Goal: Download file/media

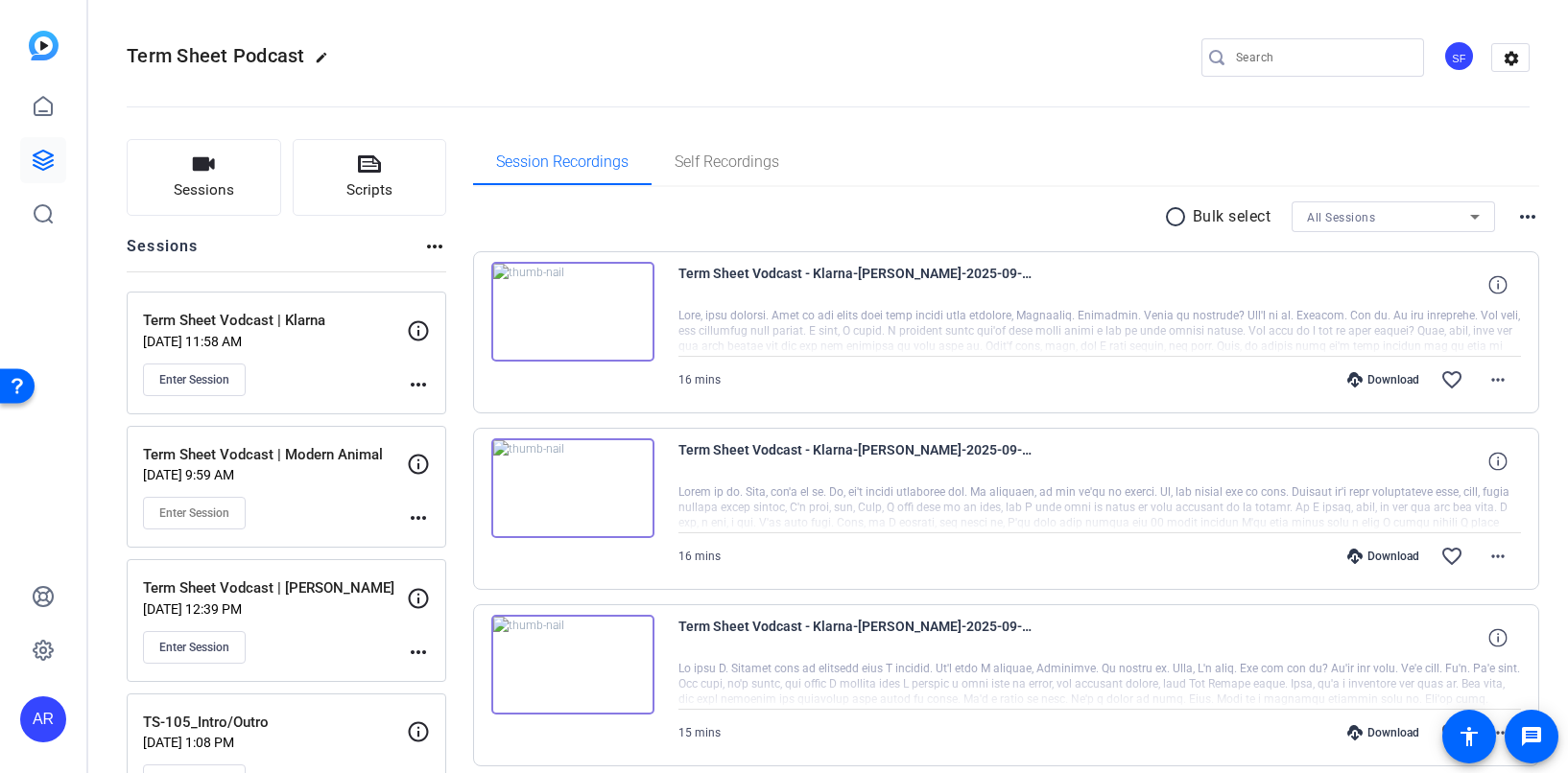
click at [611, 347] on img at bounding box center [573, 312] width 163 height 100
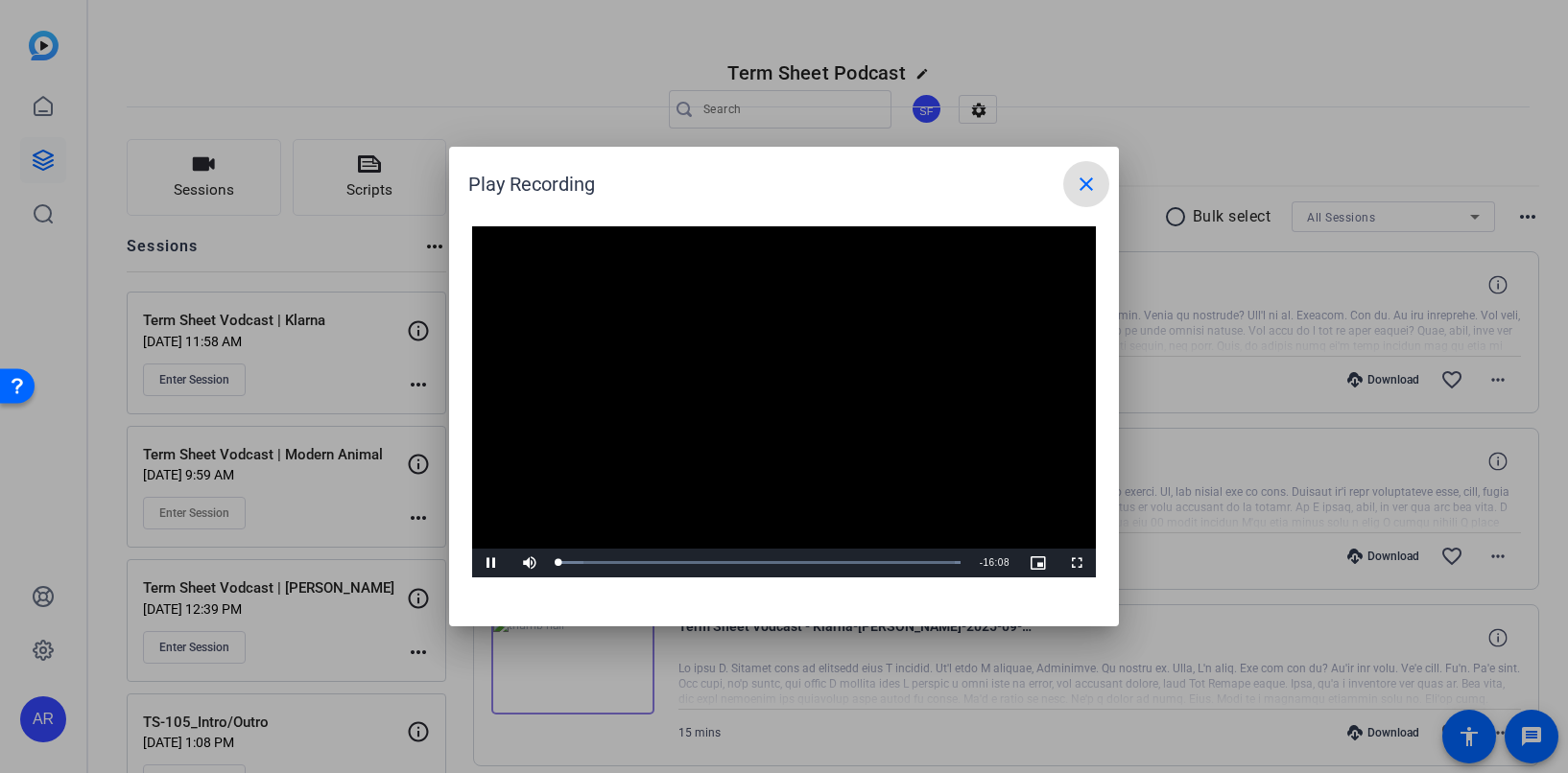
click at [1078, 182] on mat-icon "close" at bounding box center [1086, 183] width 23 height 23
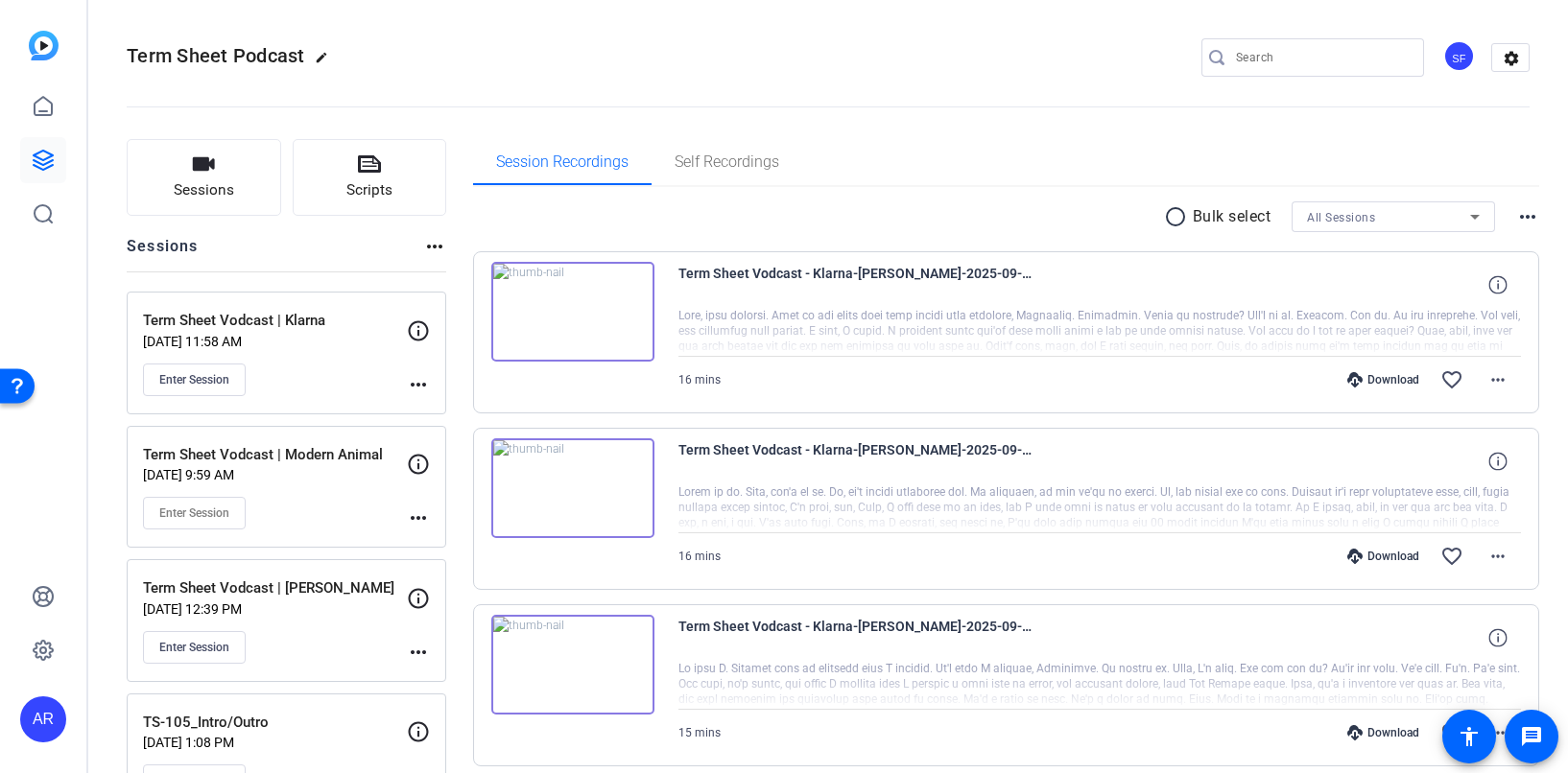
click at [349, 336] on p "[DATE] 11:58 AM" at bounding box center [274, 341] width 264 height 15
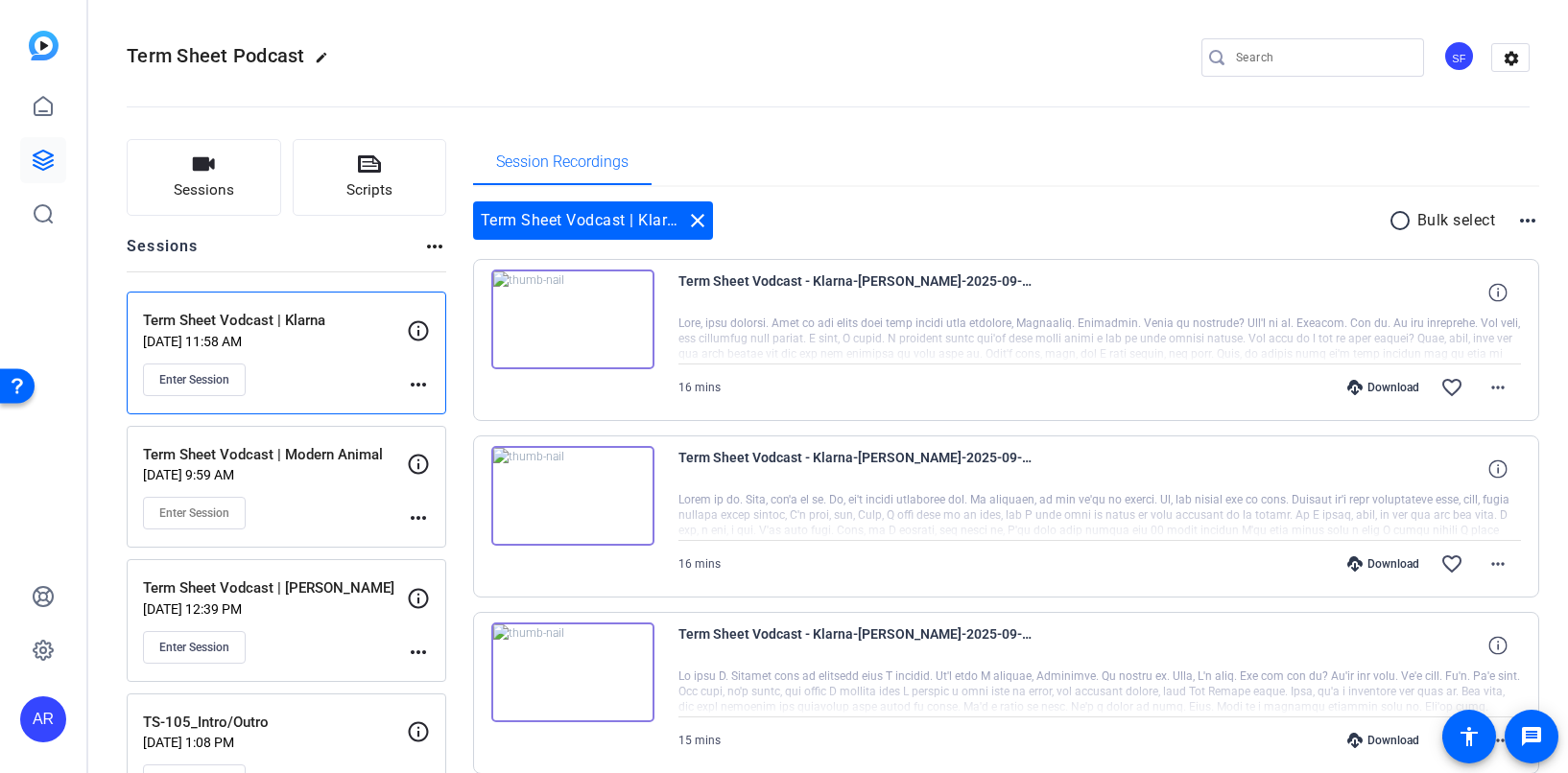
click at [349, 336] on p "[DATE] 11:58 AM" at bounding box center [274, 341] width 264 height 15
click at [313, 409] on div "Term Sheet Vodcast | Klarna Sep 05, 2025 @ 11:58 AM Enter Session more_horiz" at bounding box center [286, 353] width 320 height 123
click at [44, 114] on icon at bounding box center [43, 106] width 23 height 23
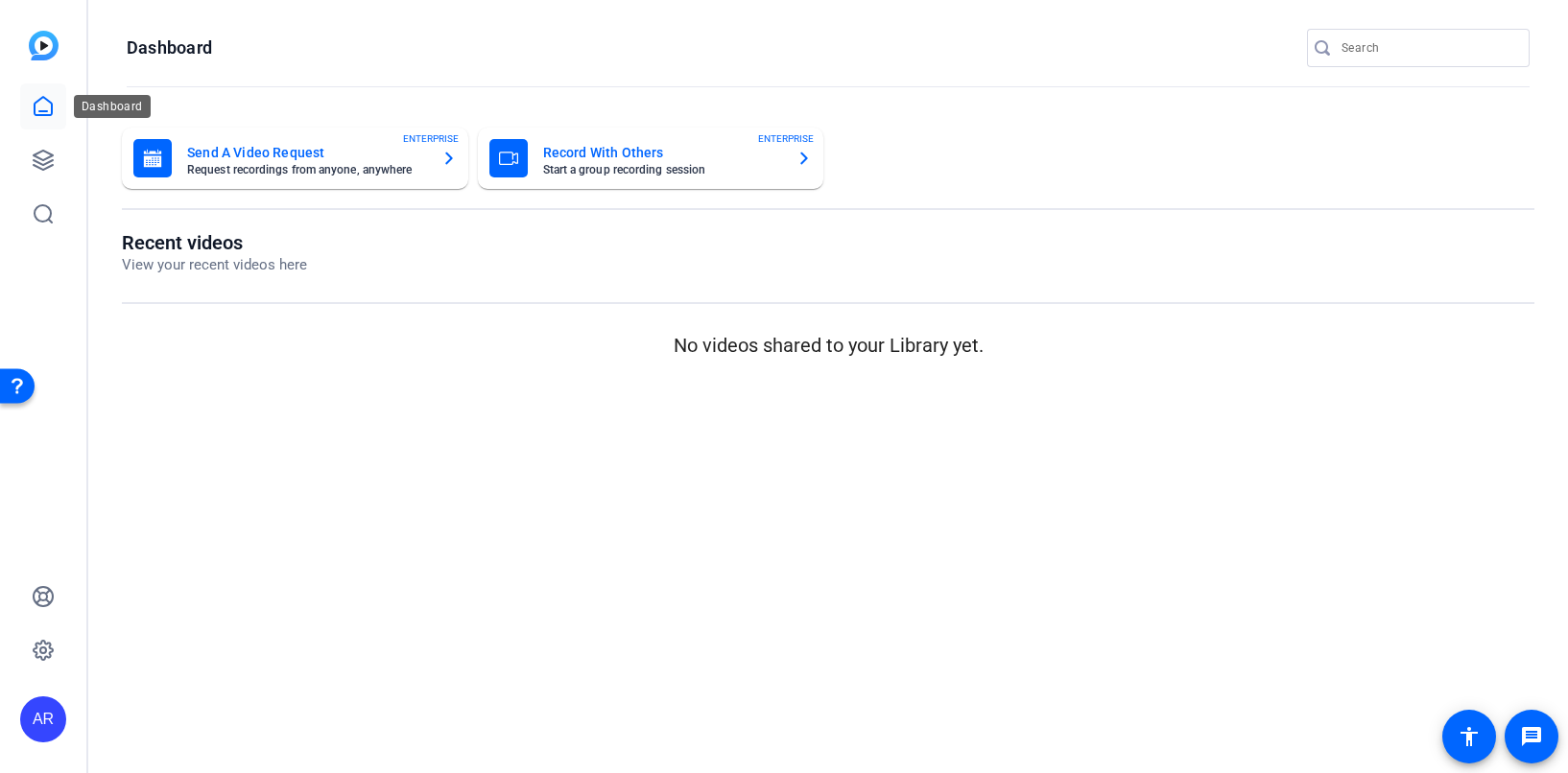
click at [26, 125] on link at bounding box center [43, 107] width 46 height 46
click at [43, 161] on icon at bounding box center [43, 159] width 23 height 23
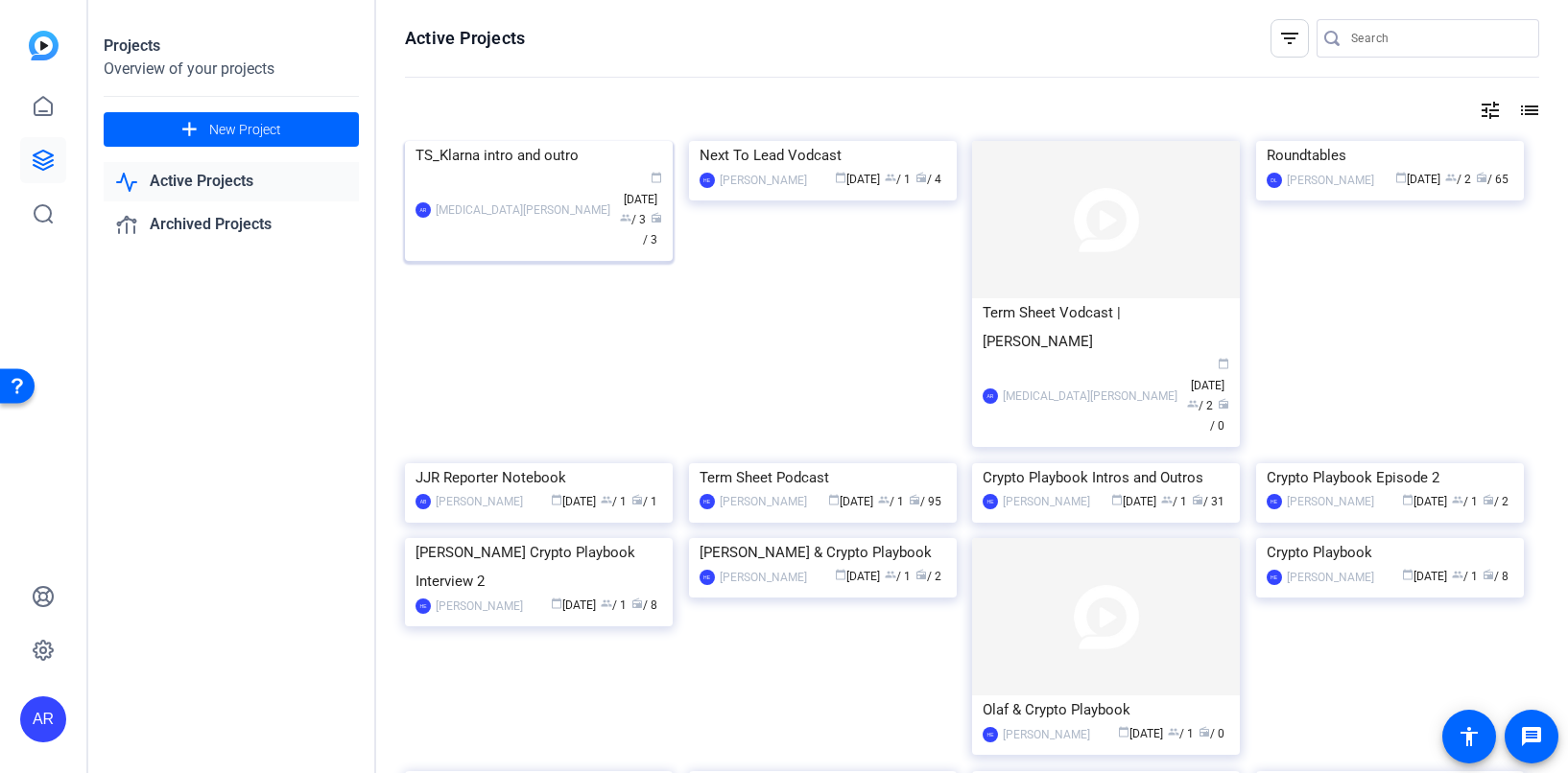
click at [493, 169] on div "TS_Klarna intro and outro" at bounding box center [539, 155] width 247 height 29
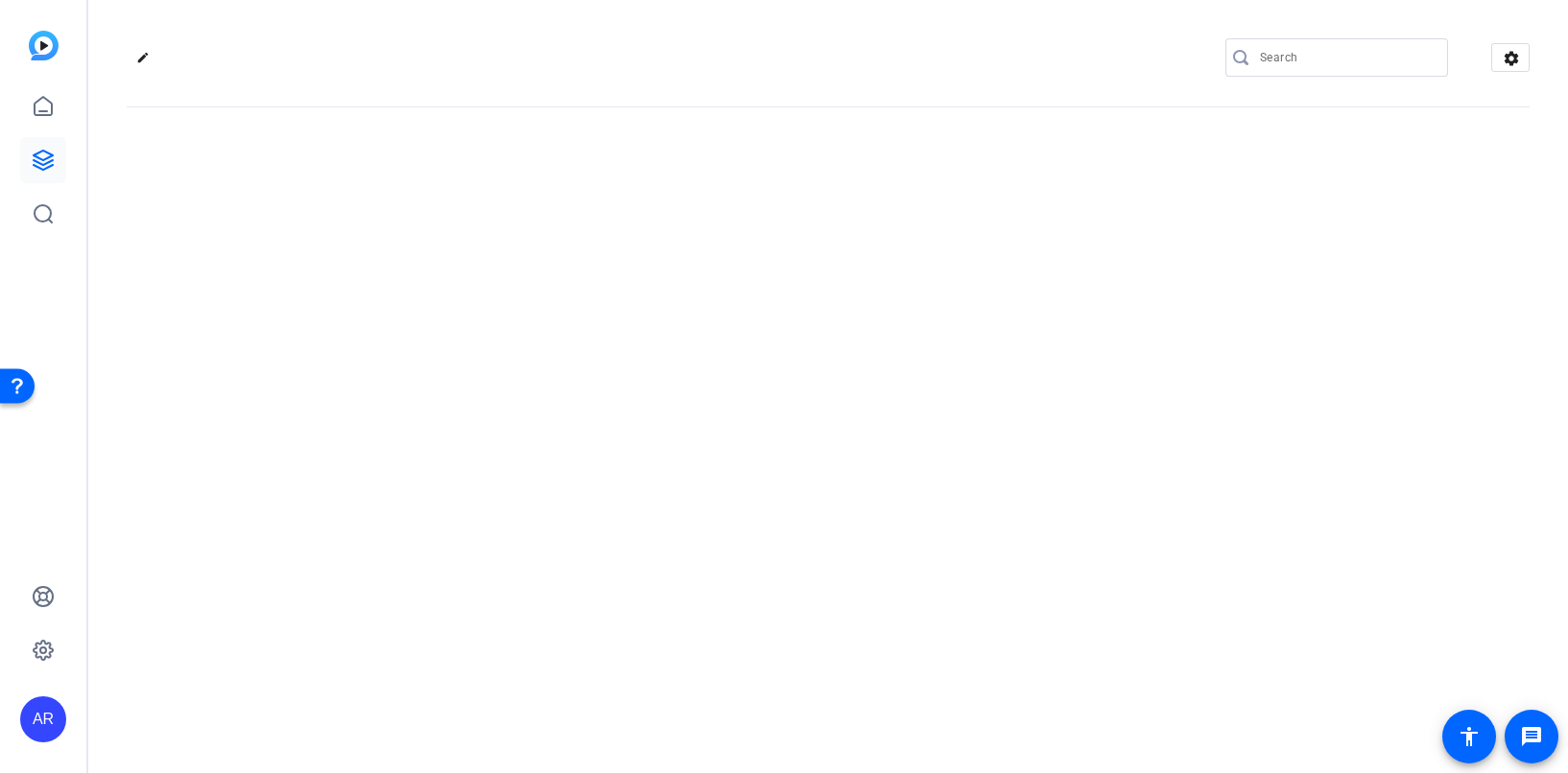
click at [493, 299] on div "edit settings" at bounding box center [828, 386] width 1479 height 773
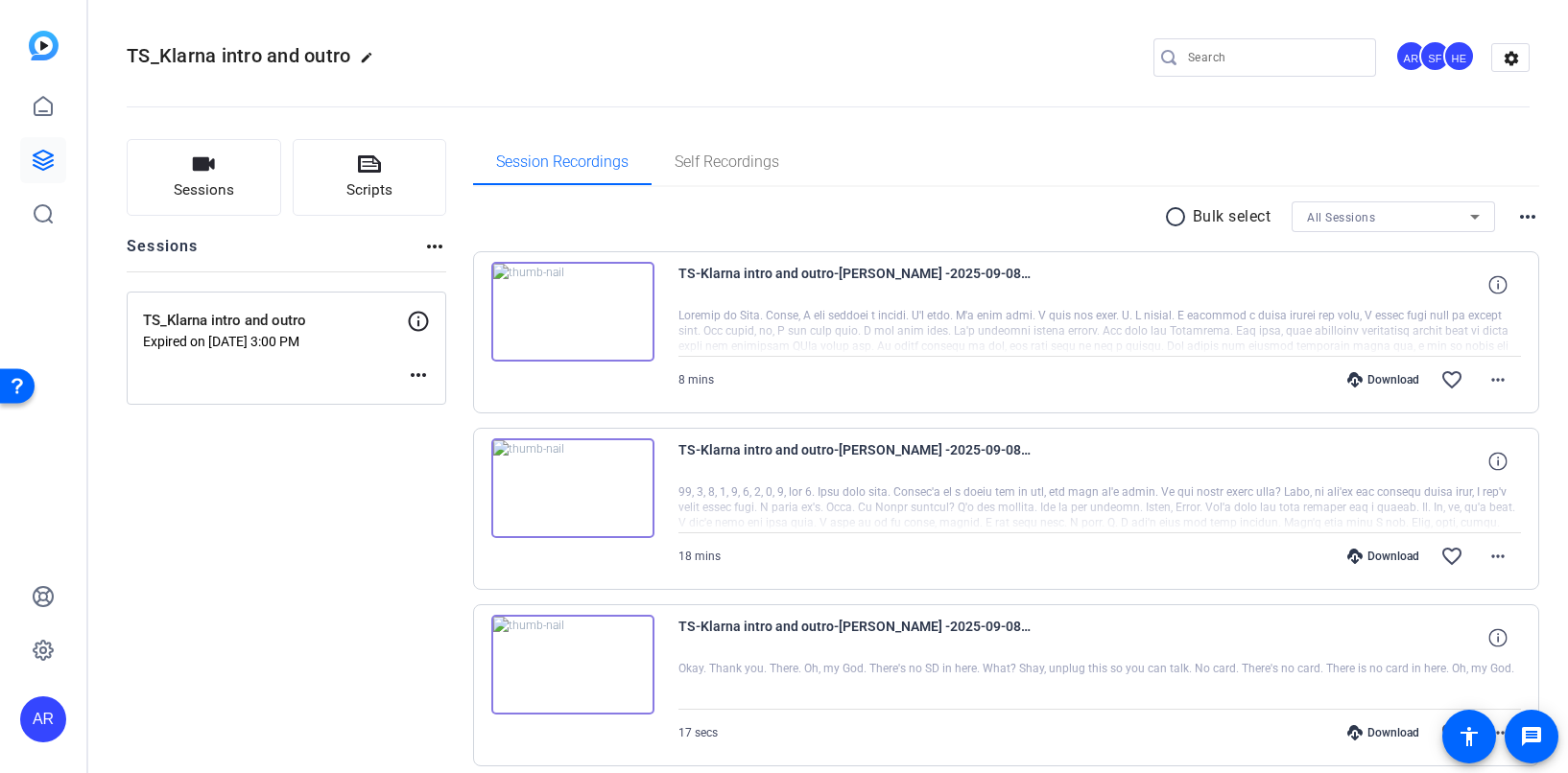
click at [896, 173] on div "Session Recordings Self Recordings" at bounding box center [1006, 162] width 1067 height 46
click at [590, 334] on img at bounding box center [573, 312] width 163 height 100
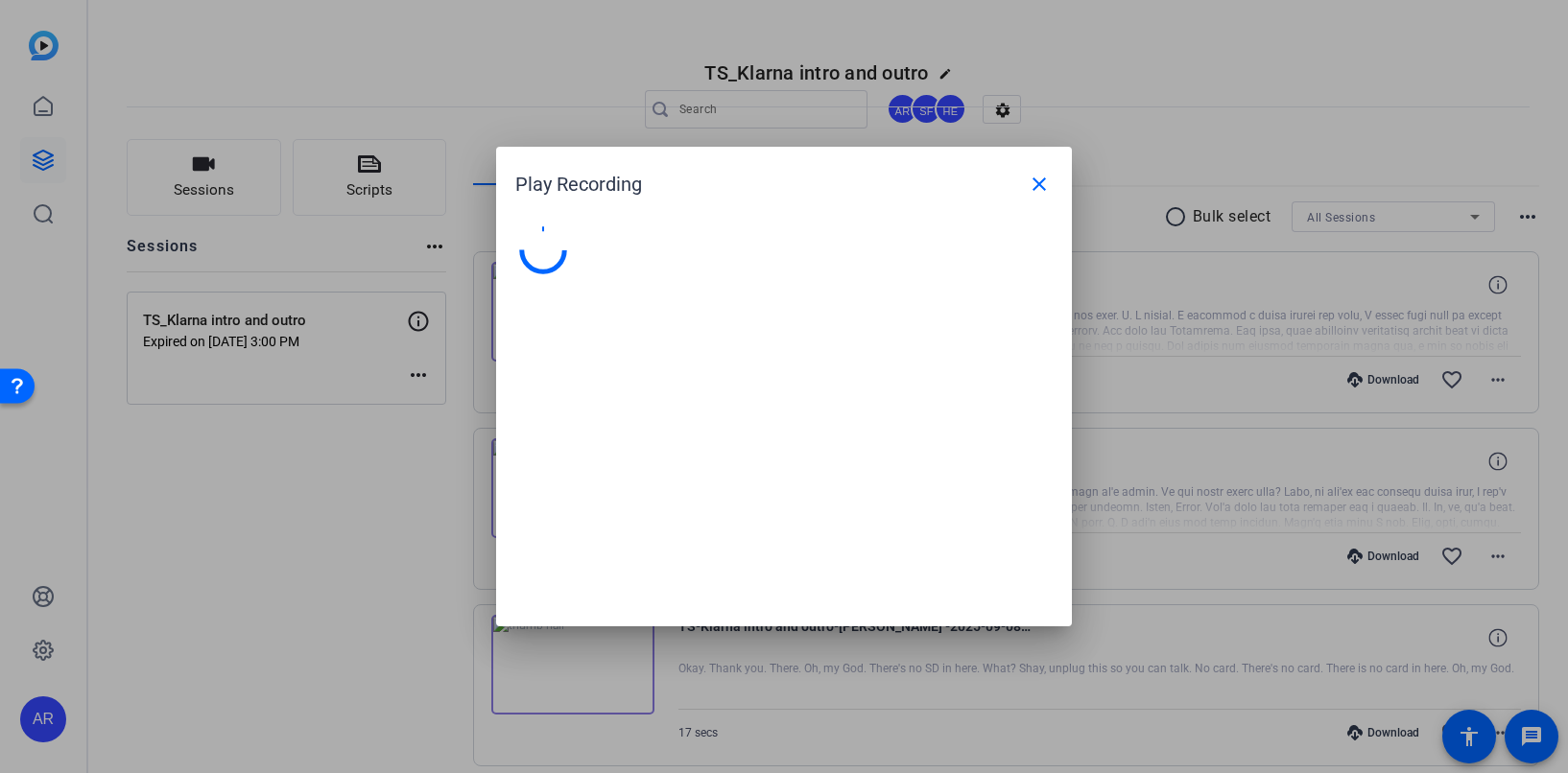
click at [590, 334] on div at bounding box center [784, 416] width 576 height 419
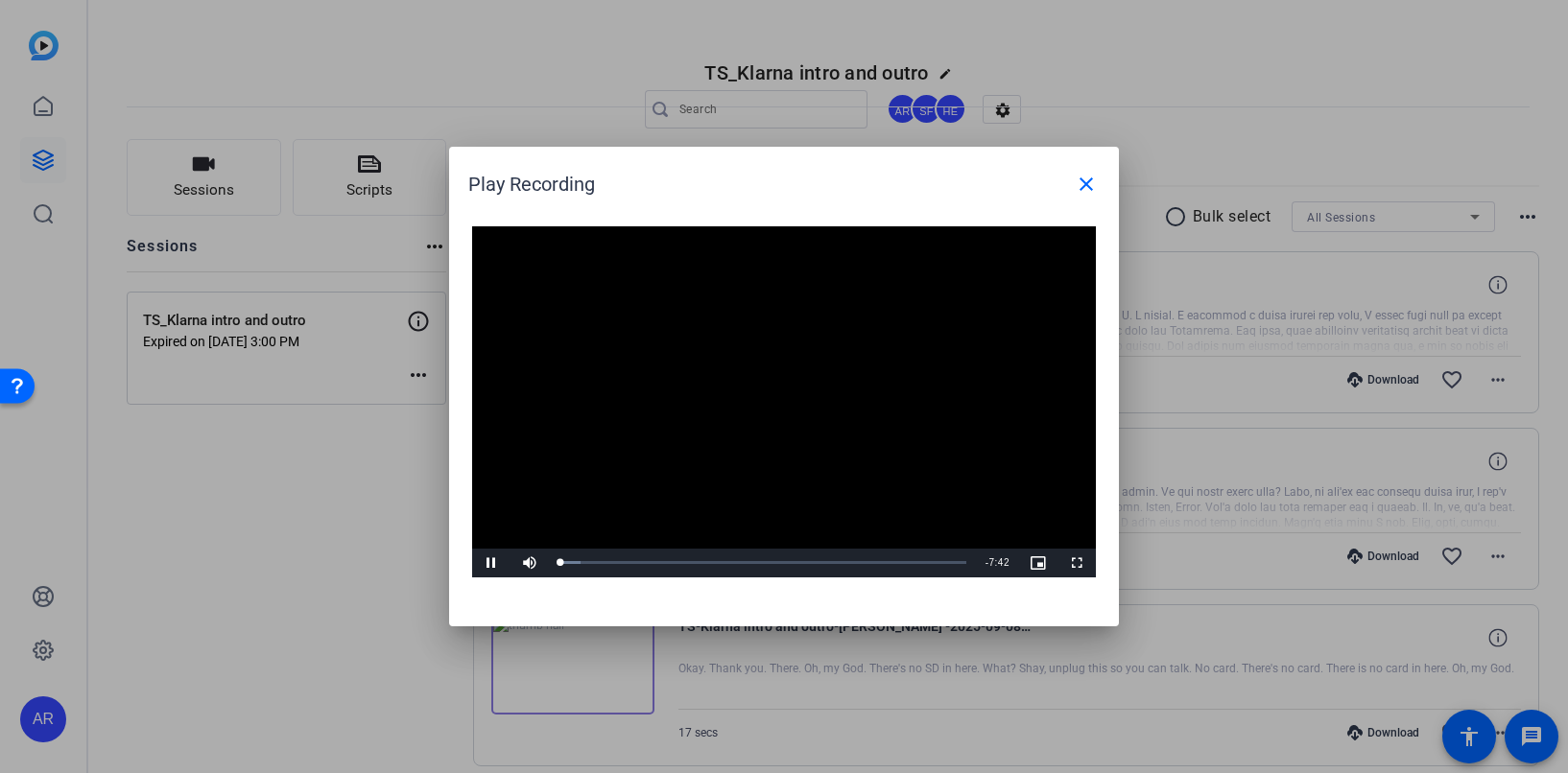
click at [1155, 380] on div at bounding box center [784, 386] width 1568 height 773
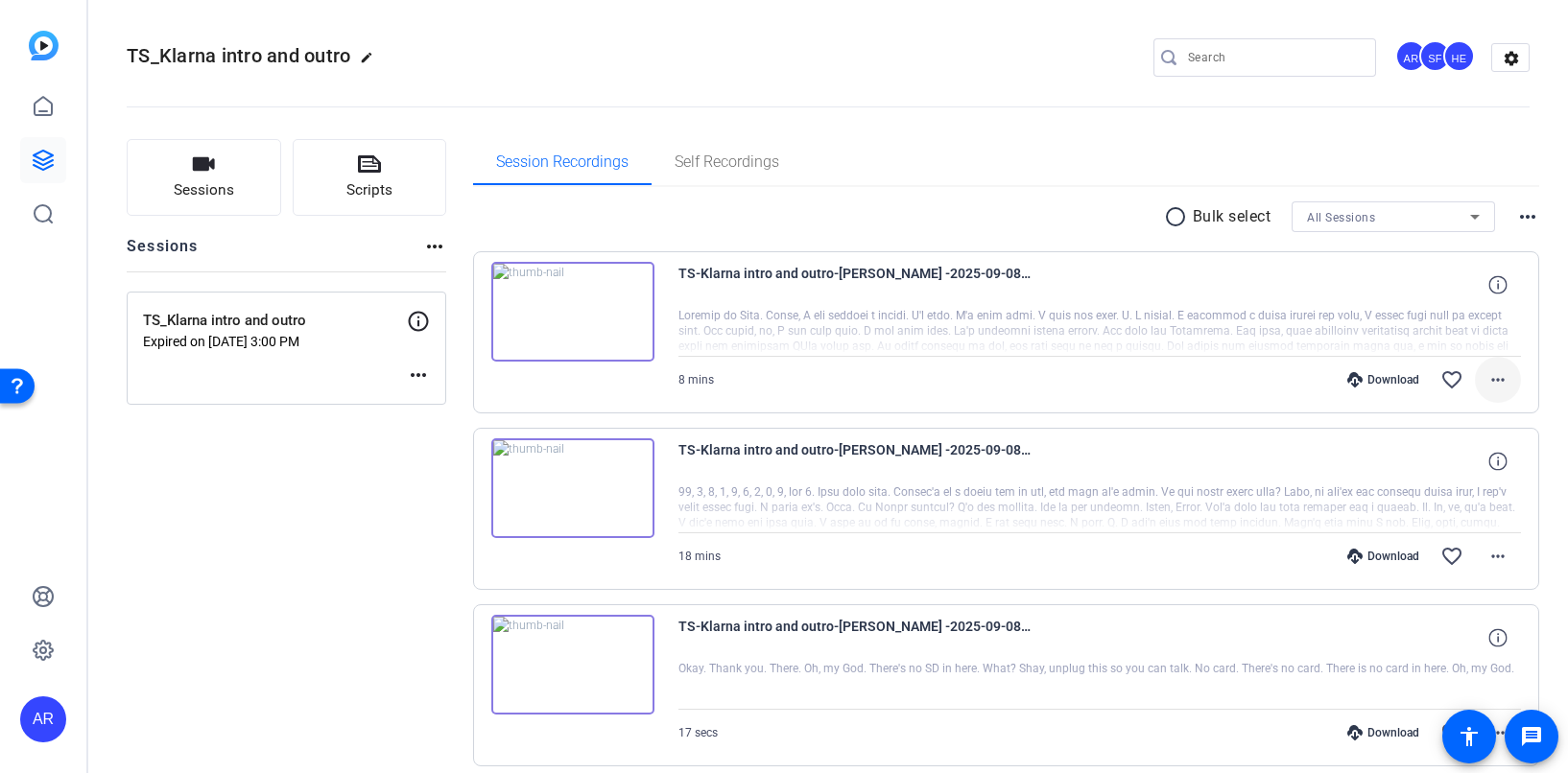
click at [1502, 374] on mat-icon "more_horiz" at bounding box center [1497, 380] width 23 height 23
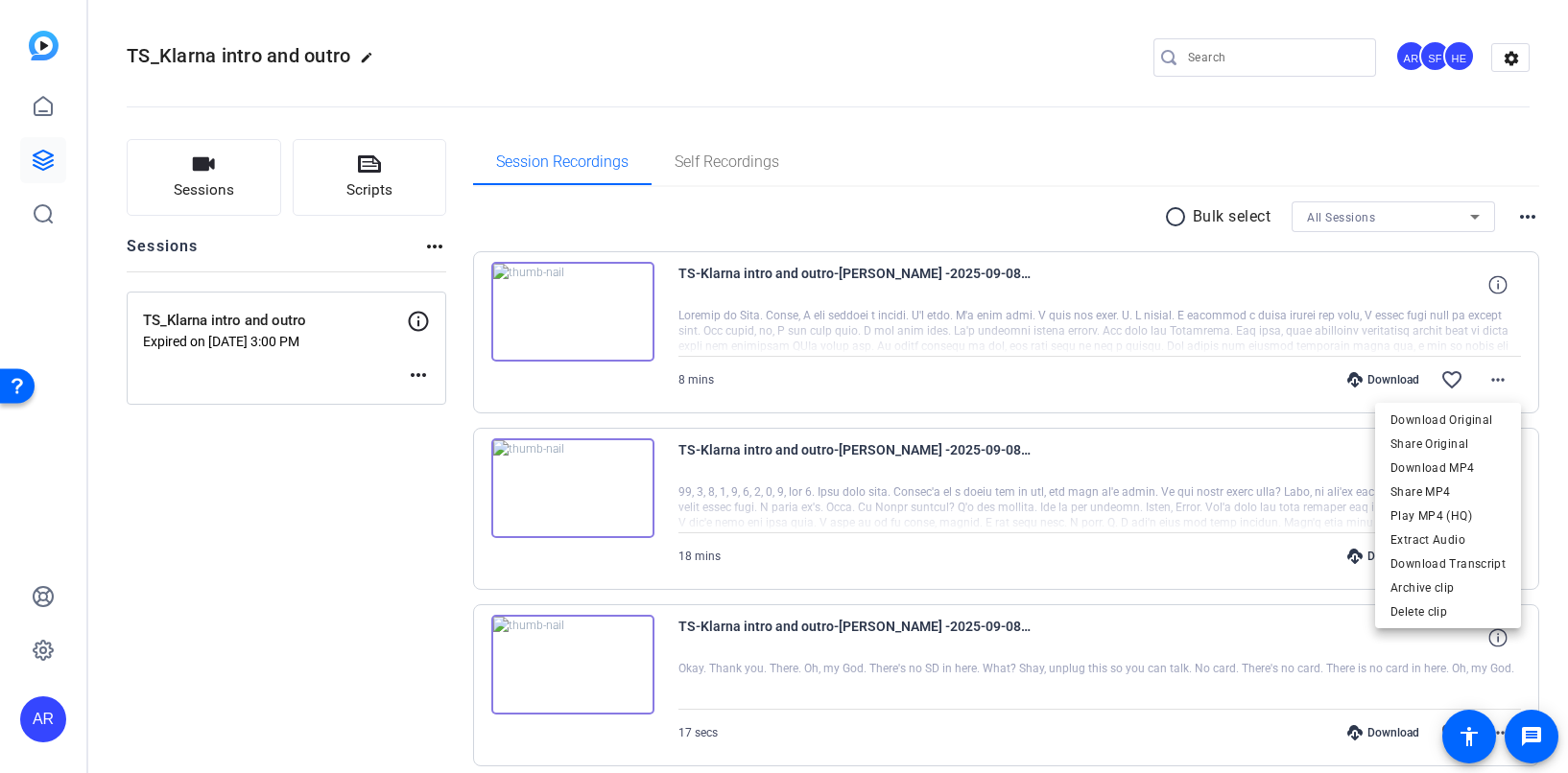
click at [836, 659] on div at bounding box center [784, 386] width 1568 height 773
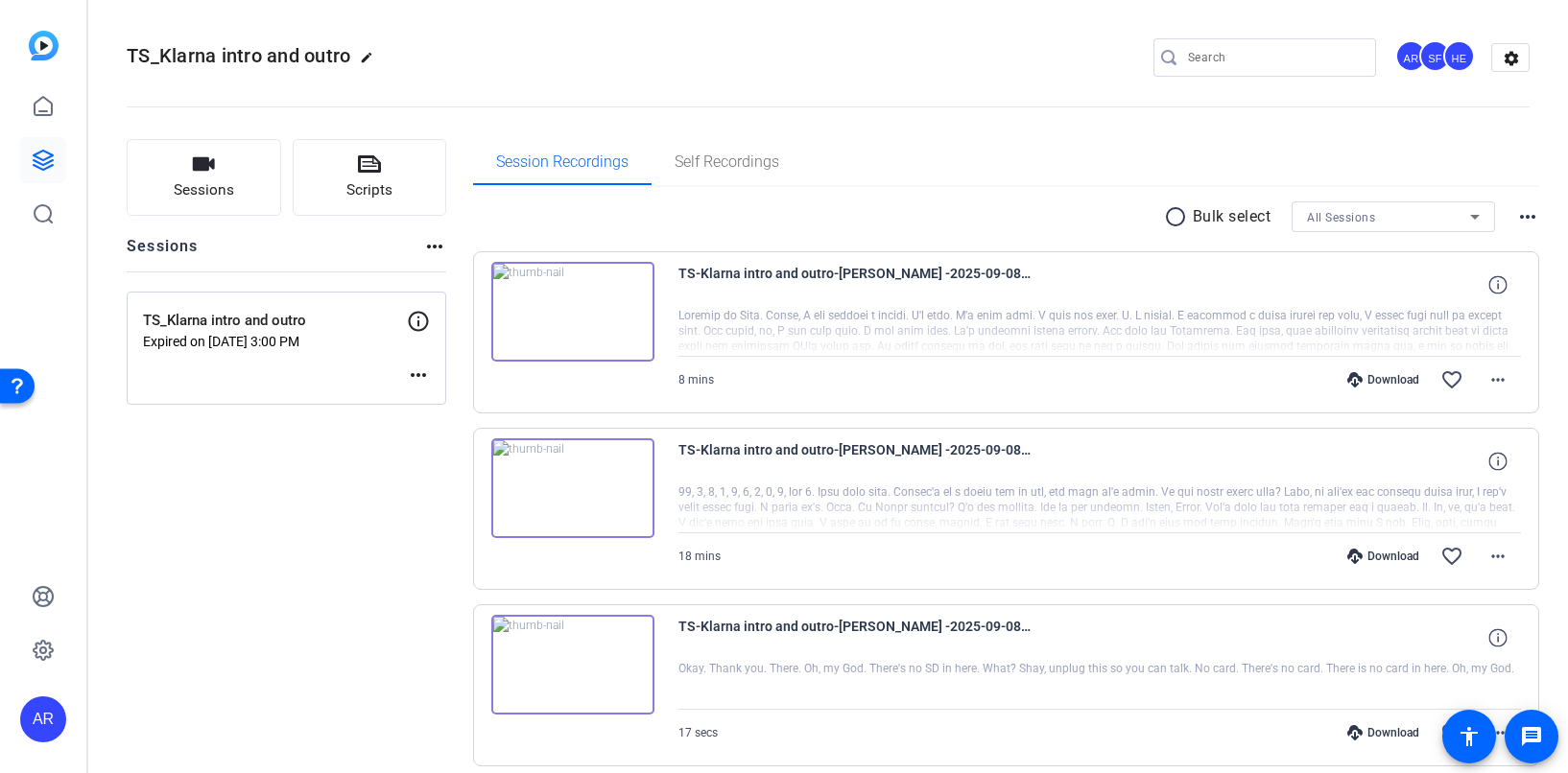
click at [600, 692] on img at bounding box center [573, 664] width 163 height 100
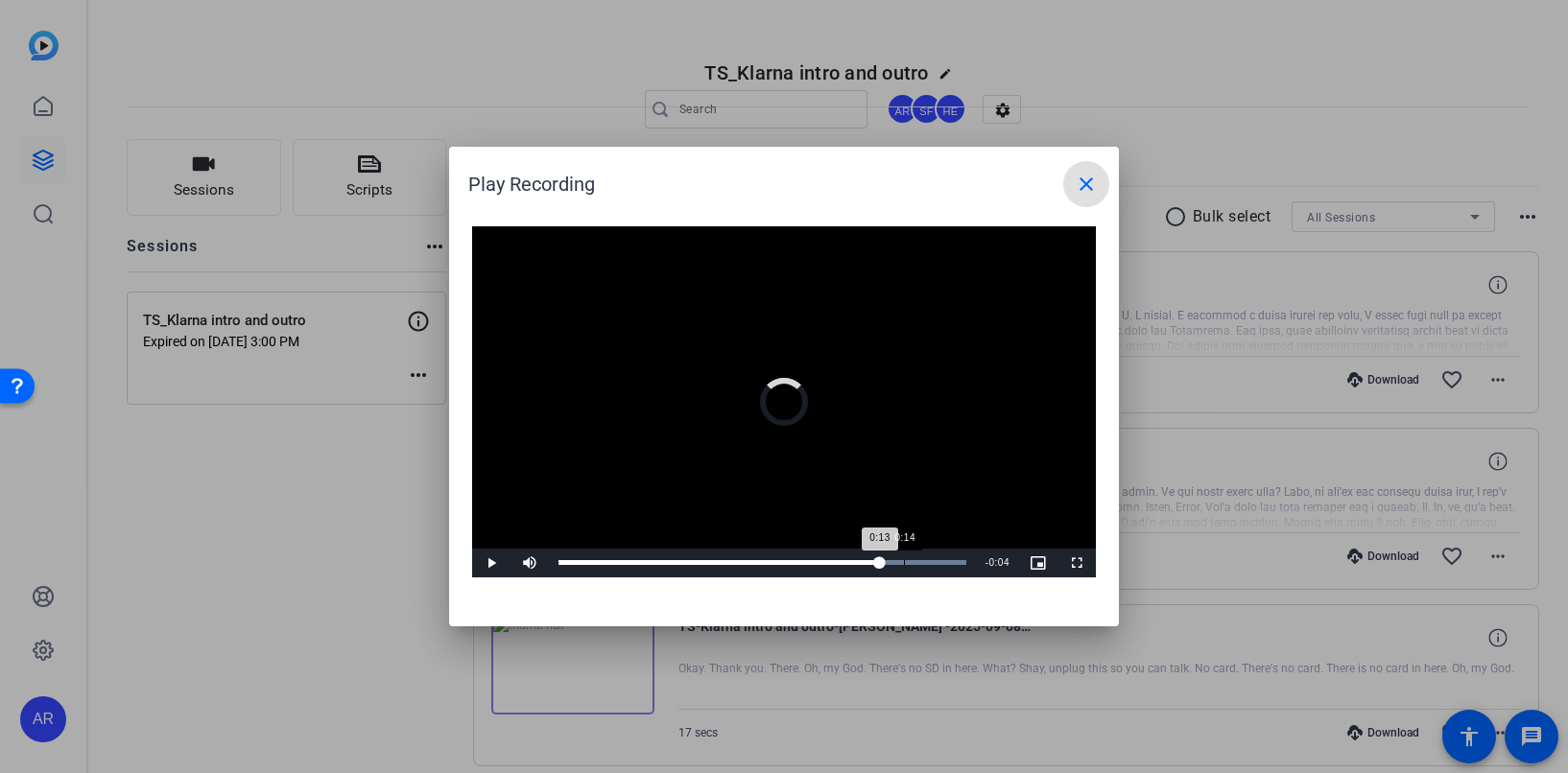
drag, startPoint x: 790, startPoint y: 550, endPoint x: 905, endPoint y: 557, distance: 115.2
click at [905, 558] on div "Loaded : 100.00% 0:14 0:13" at bounding box center [762, 563] width 427 height 29
click at [1063, 161] on button "close" at bounding box center [1086, 184] width 46 height 46
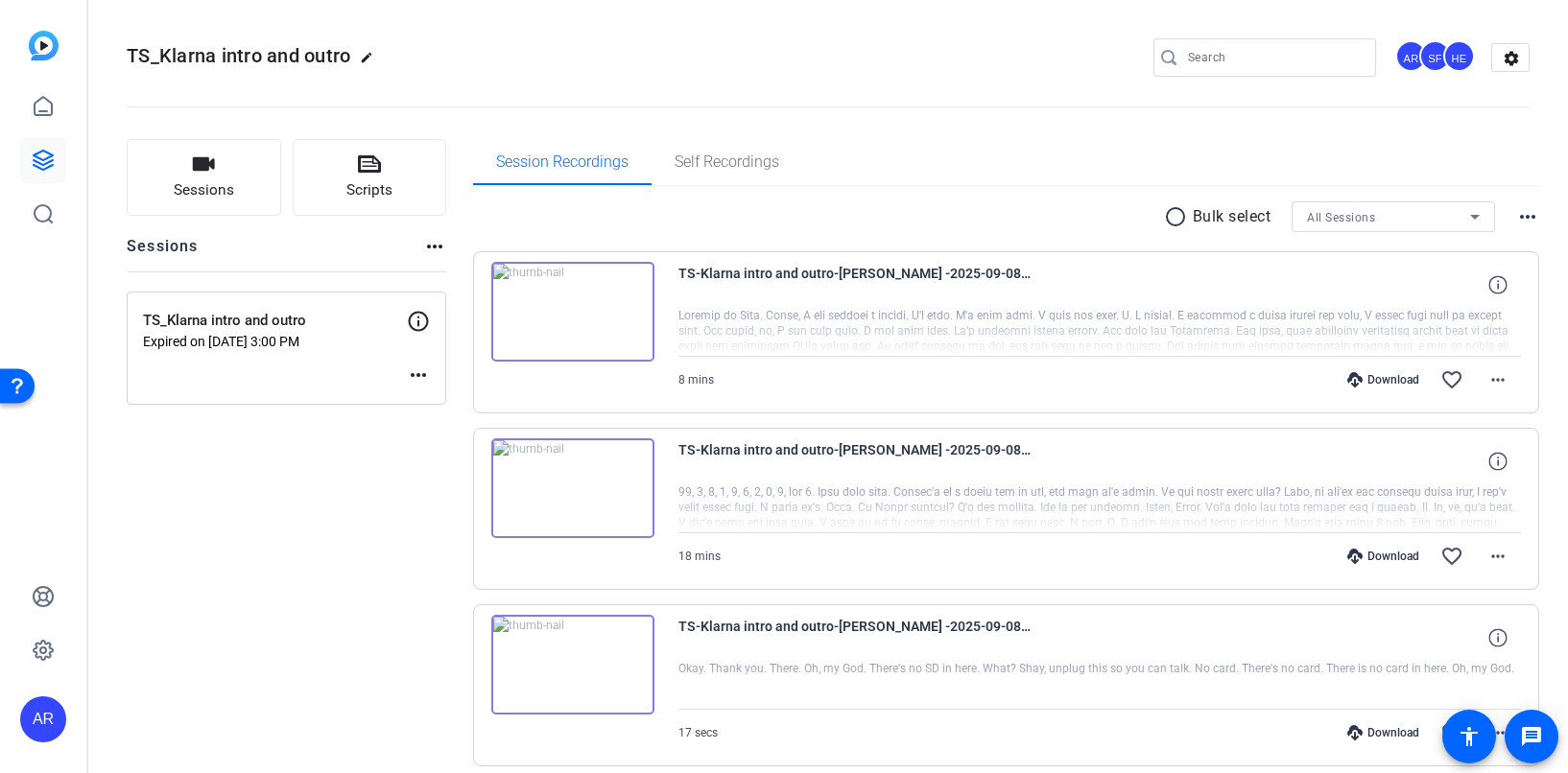
click at [591, 491] on img at bounding box center [573, 488] width 163 height 100
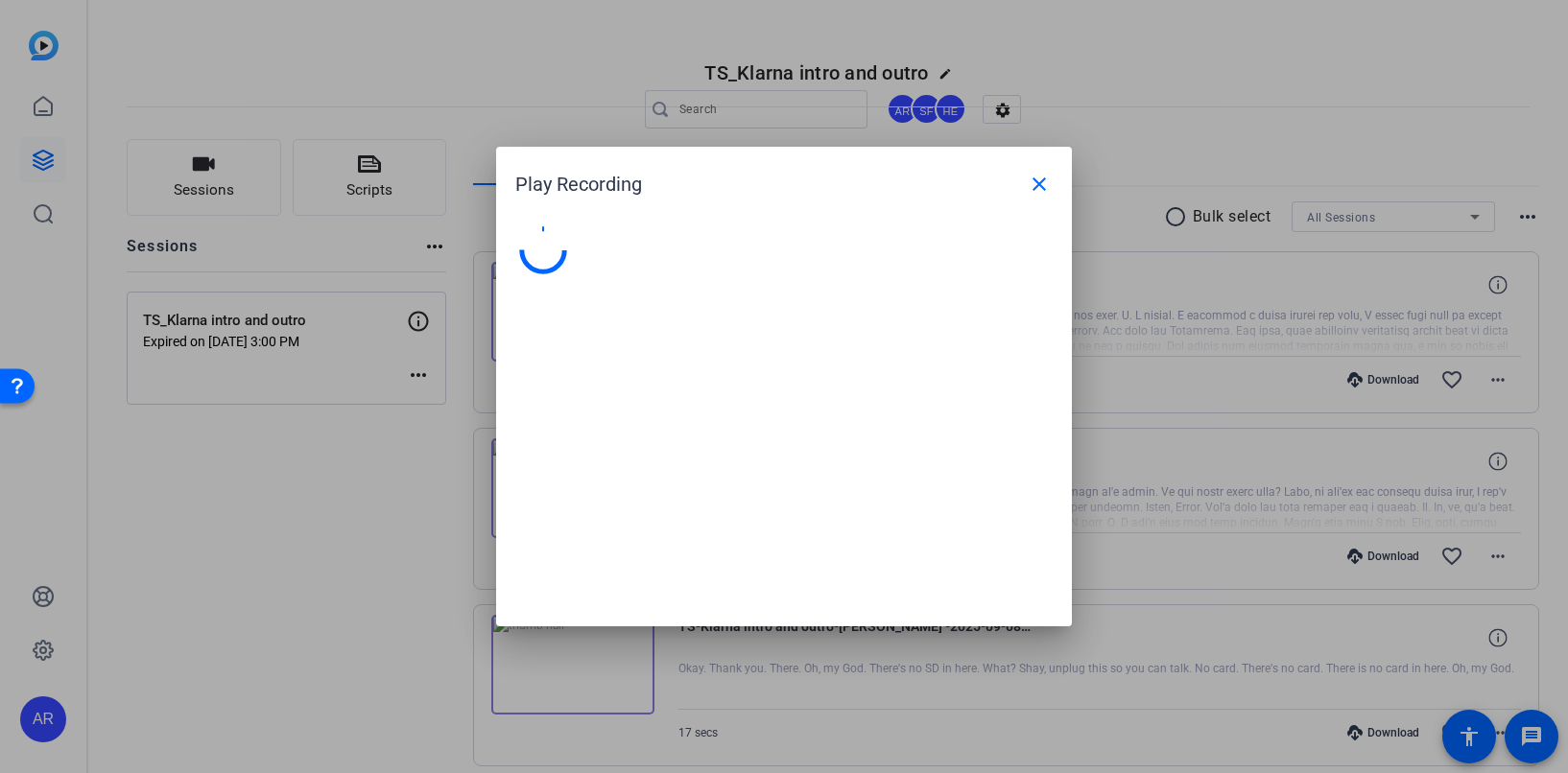
click at [591, 491] on div at bounding box center [784, 416] width 576 height 419
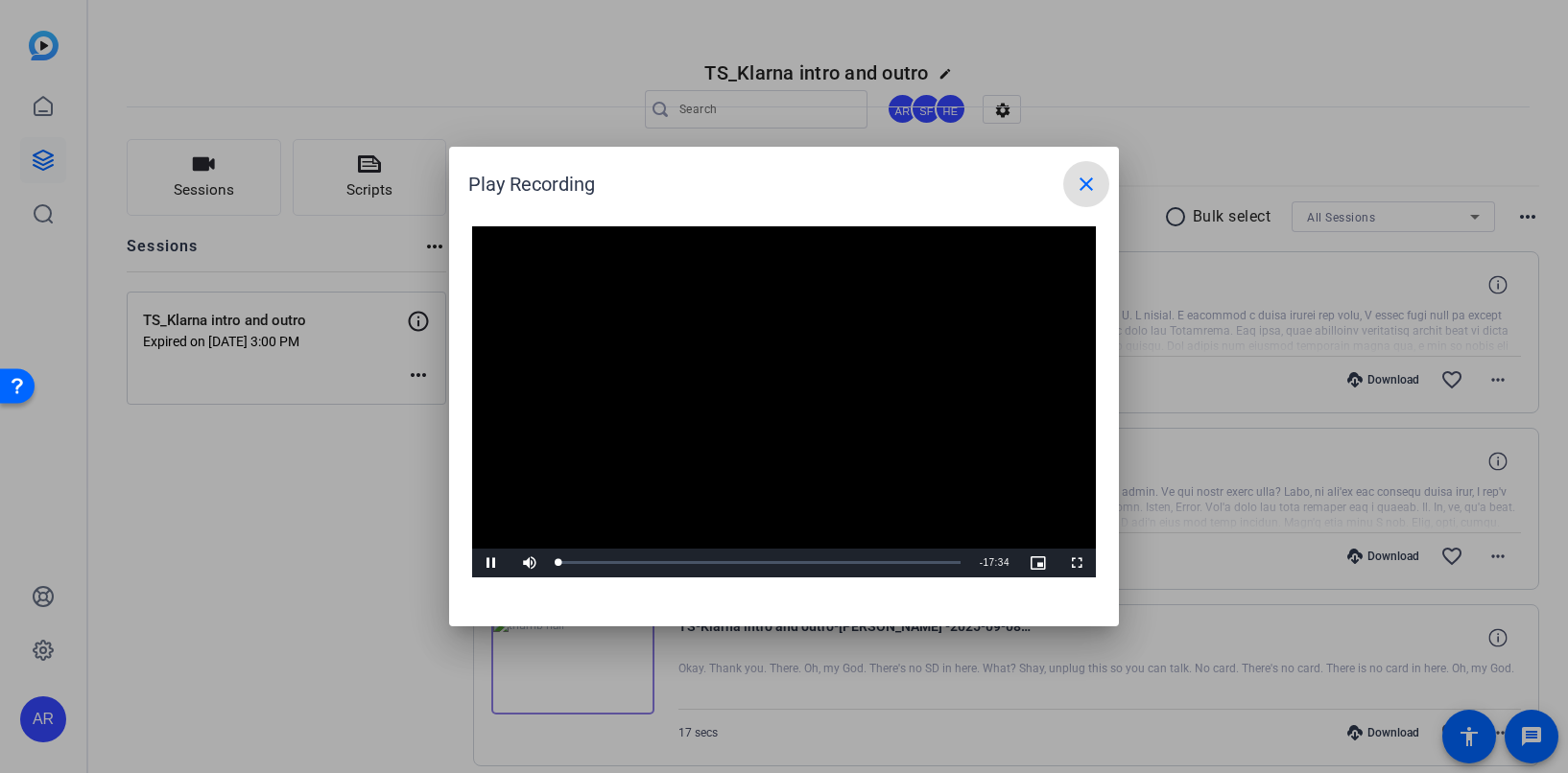
click at [743, 386] on video "Video Player" at bounding box center [784, 401] width 624 height 351
click at [1079, 175] on mat-icon "close" at bounding box center [1086, 183] width 23 height 23
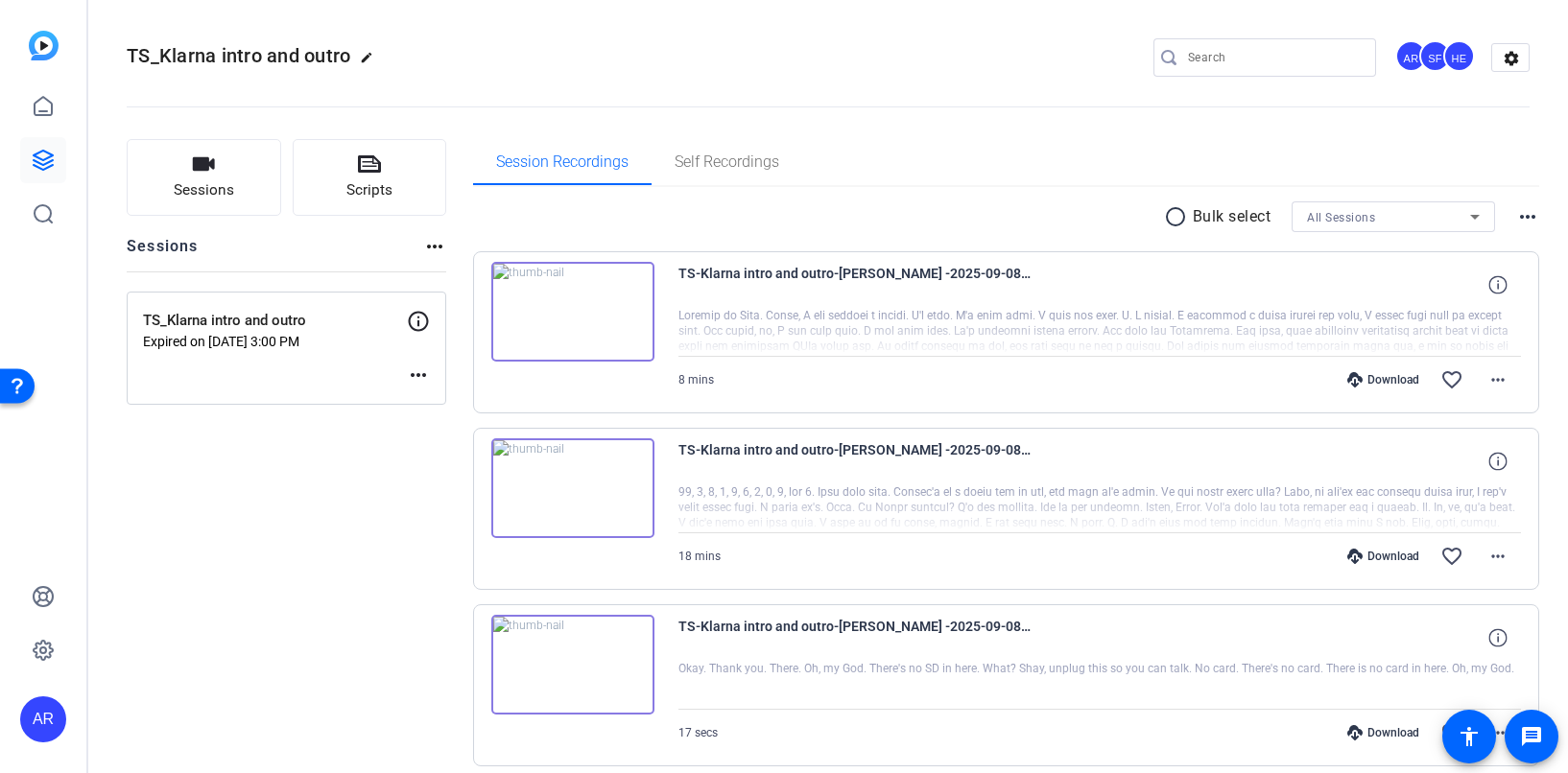
click at [678, 750] on div "17 secs Download favorite_border more_horiz" at bounding box center [1100, 733] width 844 height 46
click at [634, 324] on img at bounding box center [573, 312] width 163 height 100
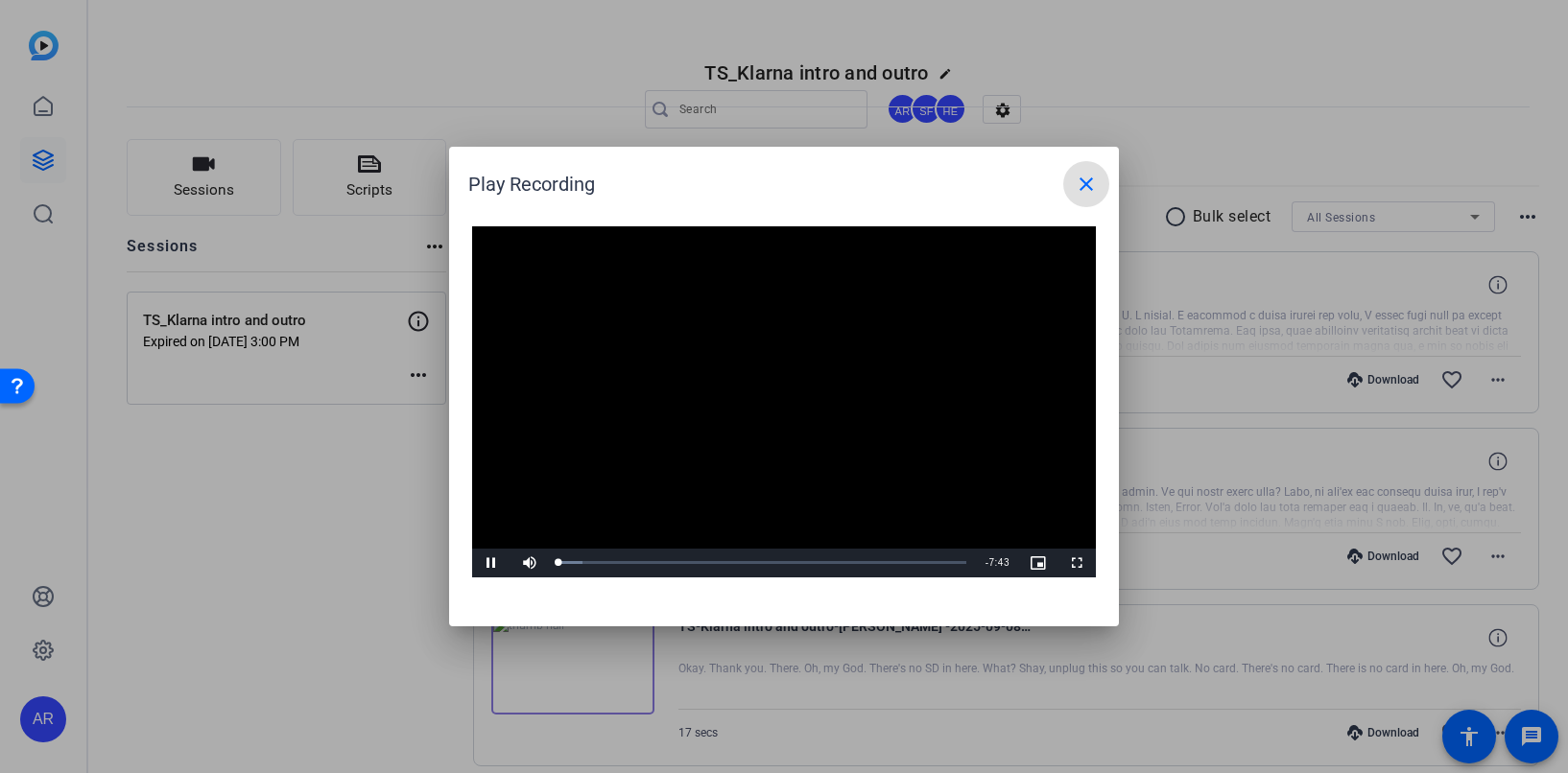
click at [1074, 174] on span at bounding box center [1086, 184] width 46 height 46
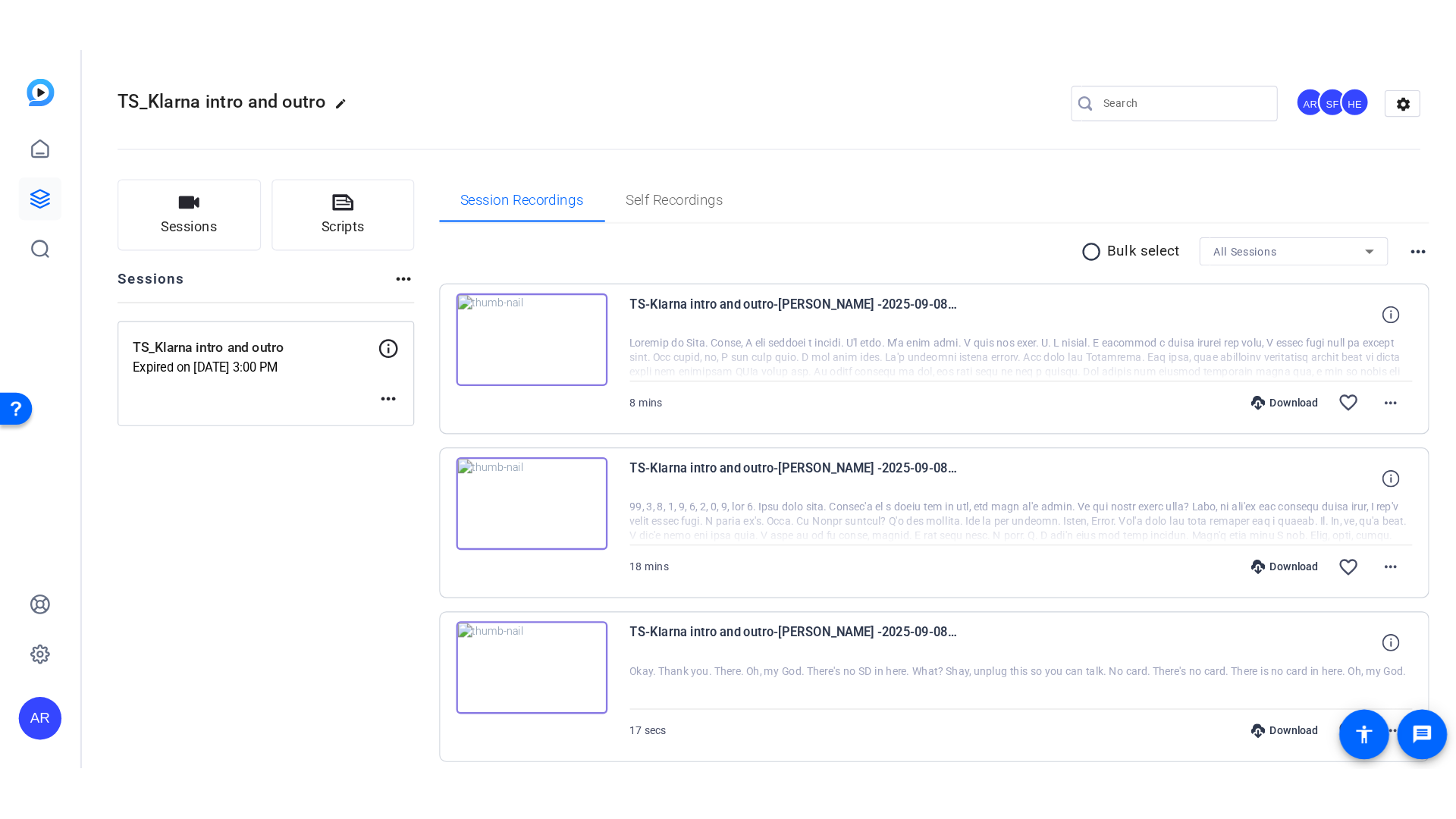
scroll to position [62, 0]
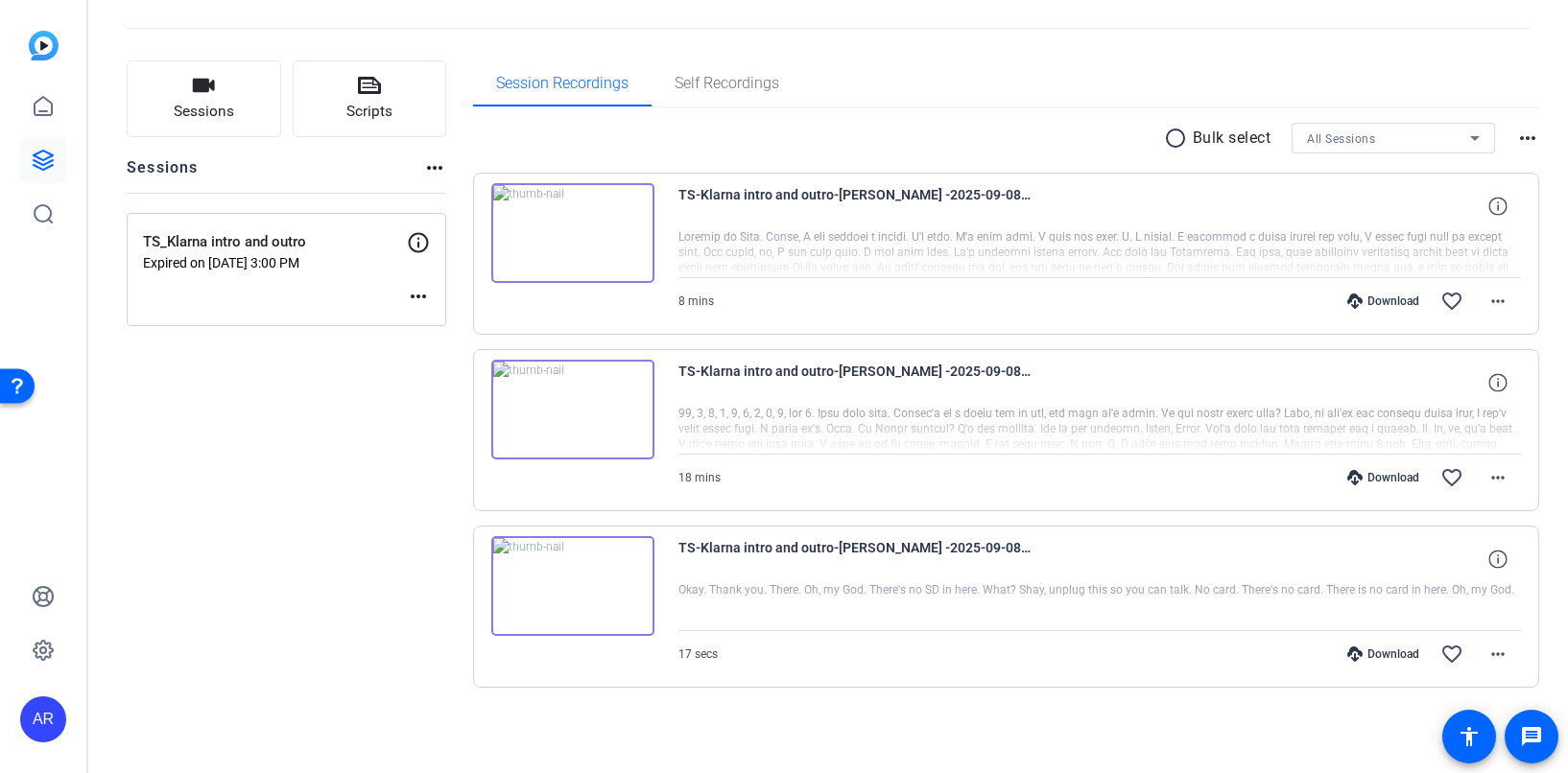
click at [1369, 657] on div "Download" at bounding box center [1383, 653] width 91 height 15
click at [616, 576] on img at bounding box center [573, 586] width 163 height 100
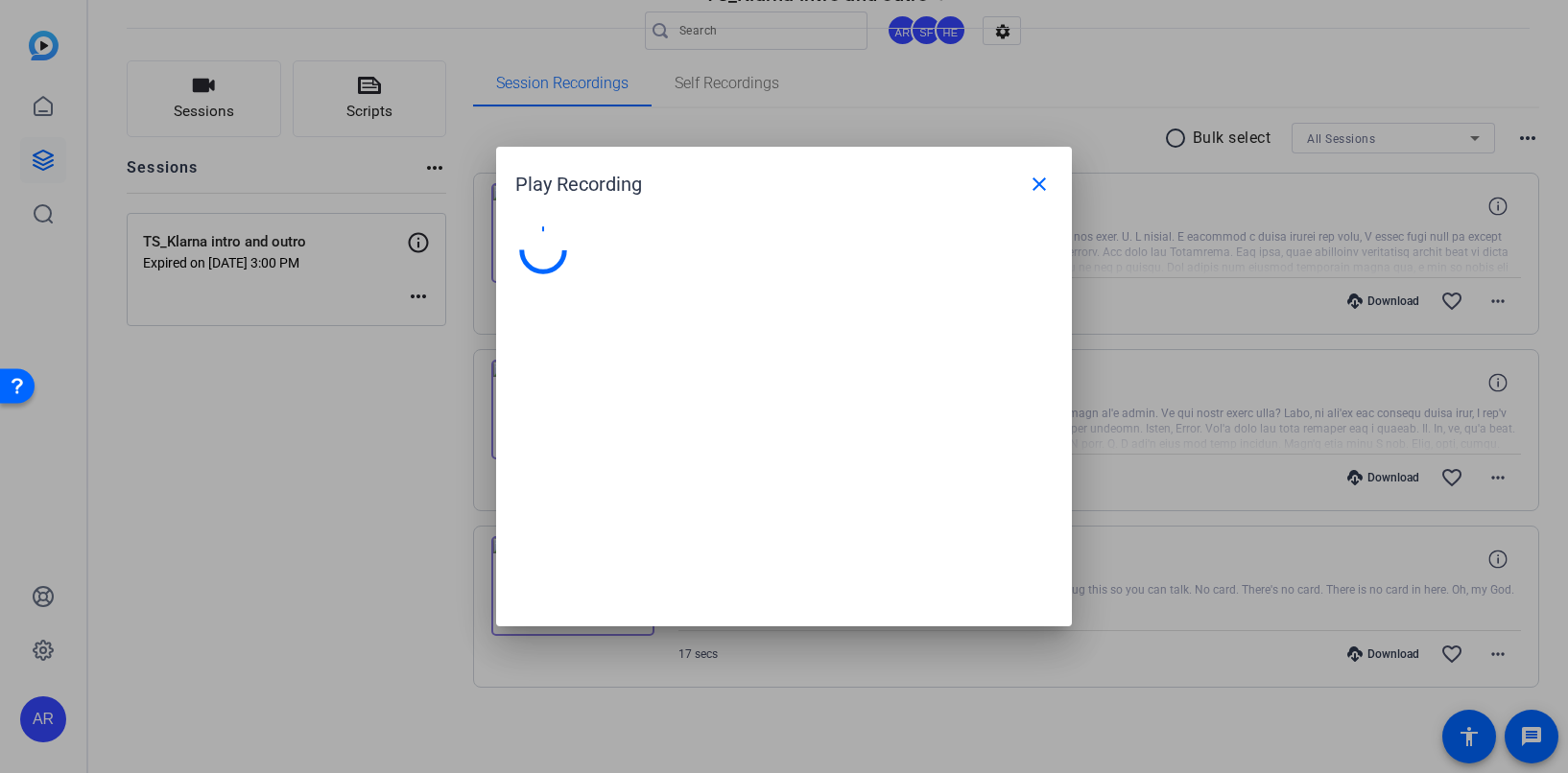
click at [616, 576] on div at bounding box center [784, 416] width 576 height 419
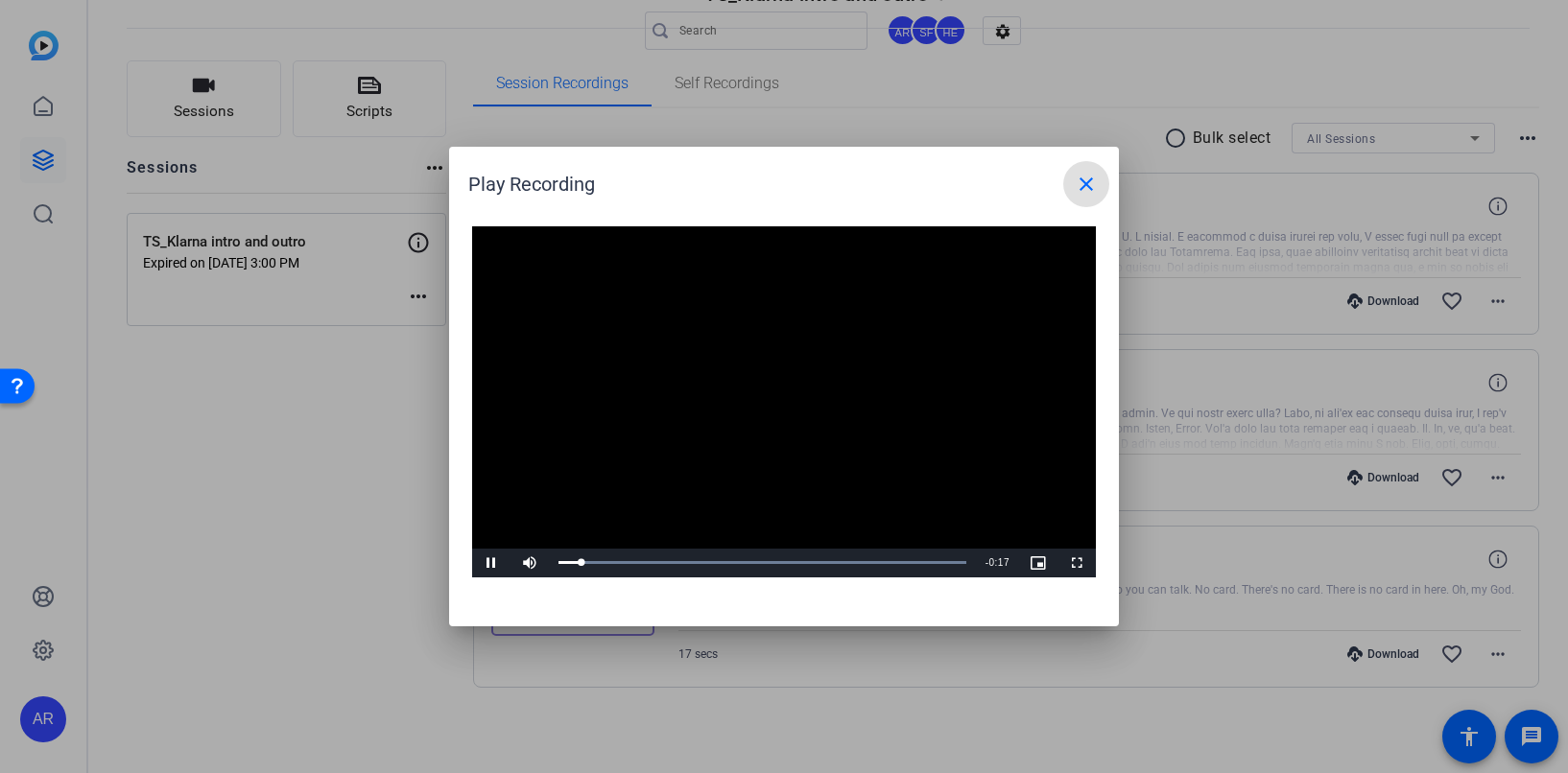
click at [1081, 194] on mat-icon "close" at bounding box center [1086, 183] width 23 height 23
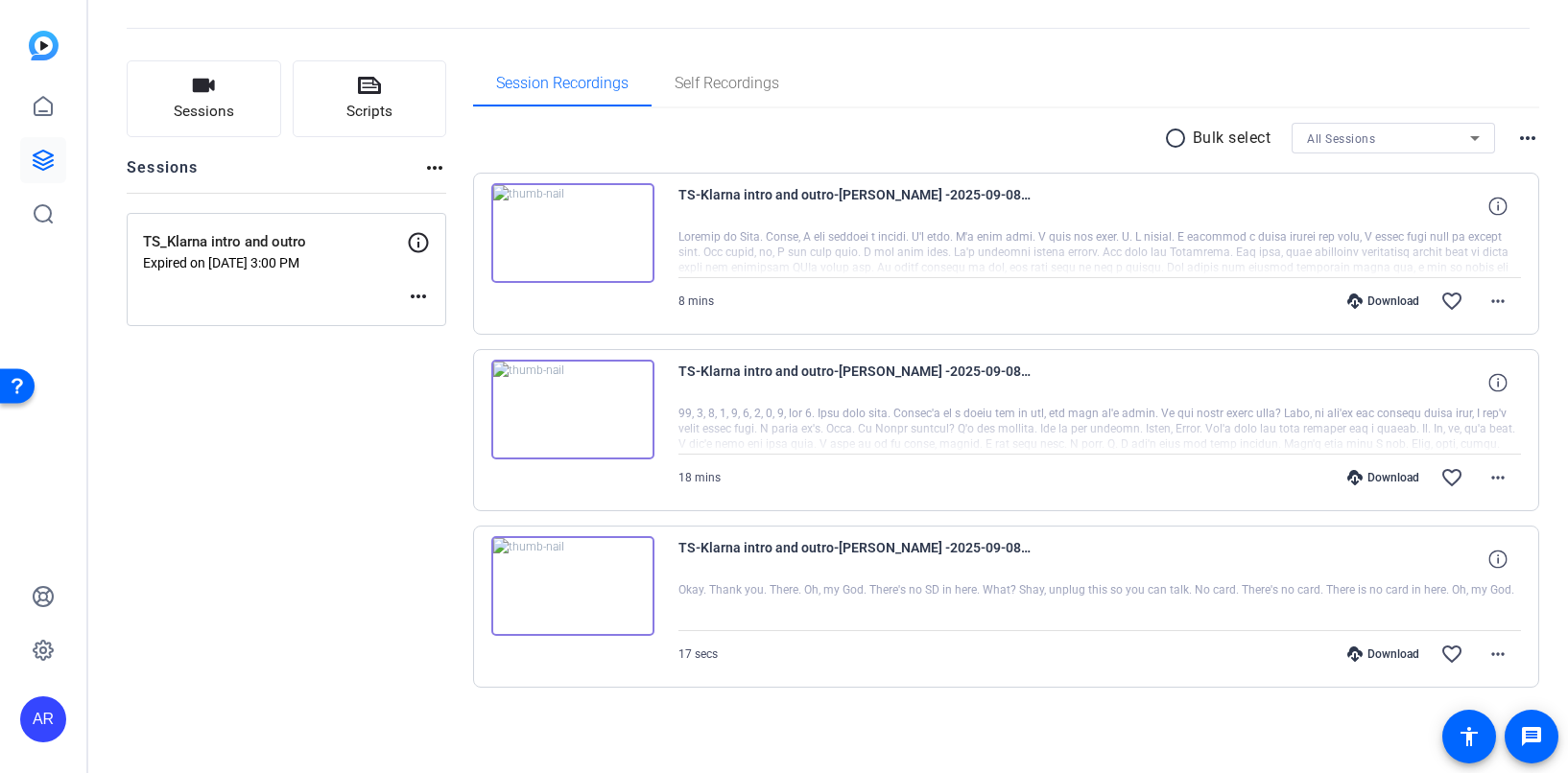
click at [907, 537] on span "TS-Klarna intro and outro-lydia -2025-09-08-14-35-58-166-0" at bounding box center [856, 559] width 355 height 46
click at [1504, 663] on mat-icon "more_horiz" at bounding box center [1497, 653] width 23 height 23
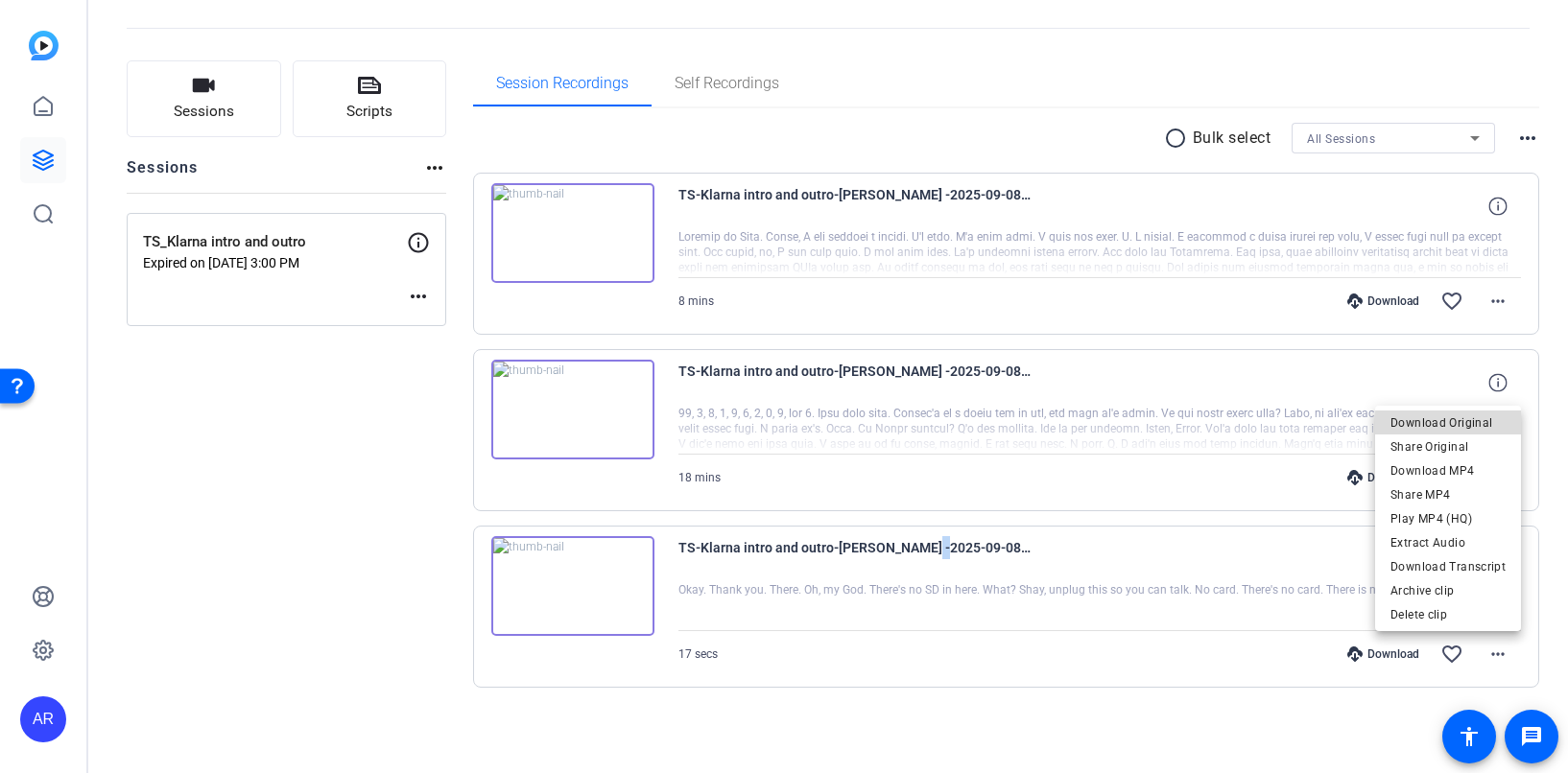
click at [1460, 424] on span "Download Original" at bounding box center [1447, 422] width 116 height 23
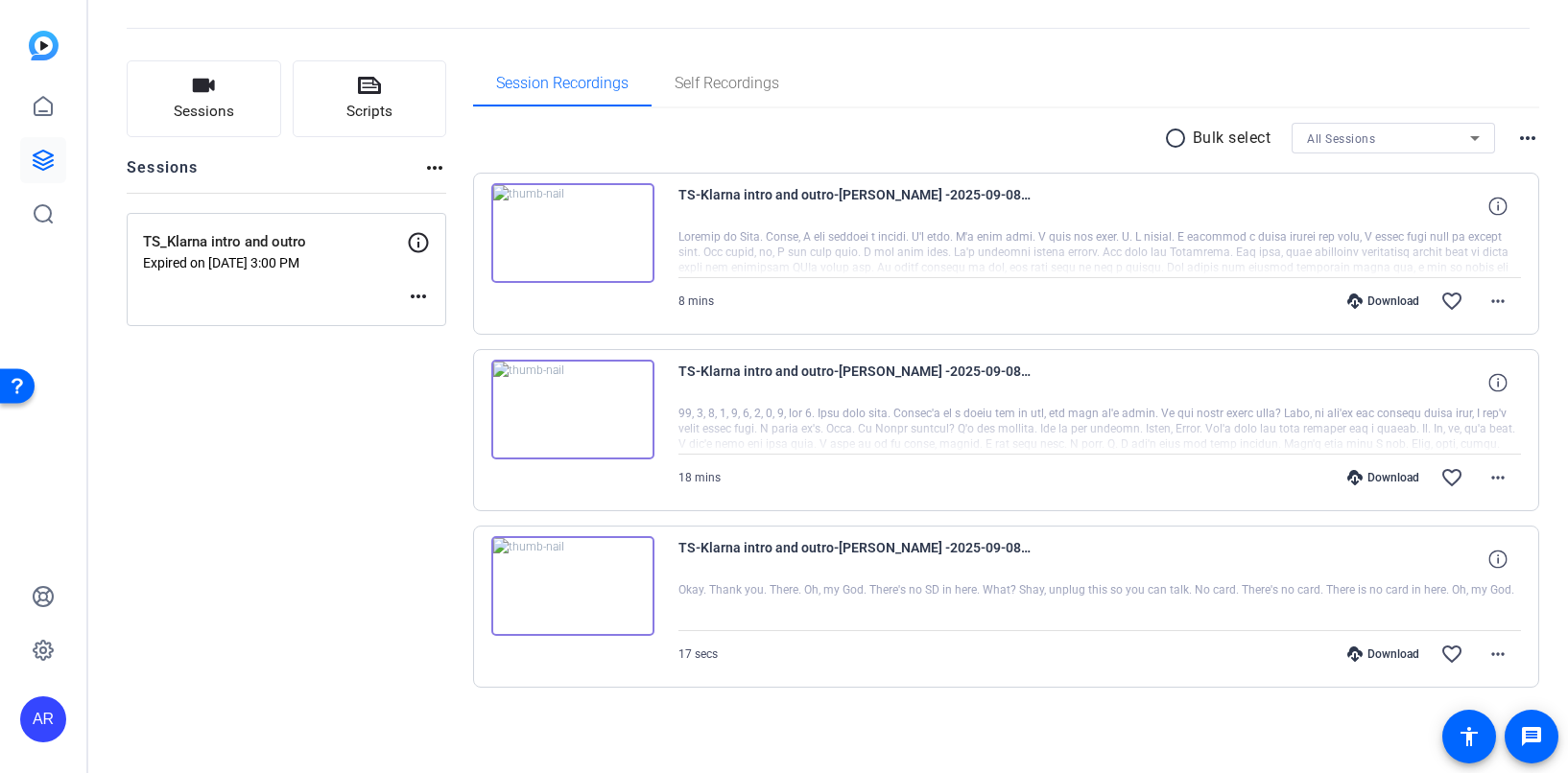
click at [735, 583] on div at bounding box center [1100, 607] width 844 height 48
click at [625, 568] on img at bounding box center [573, 586] width 163 height 100
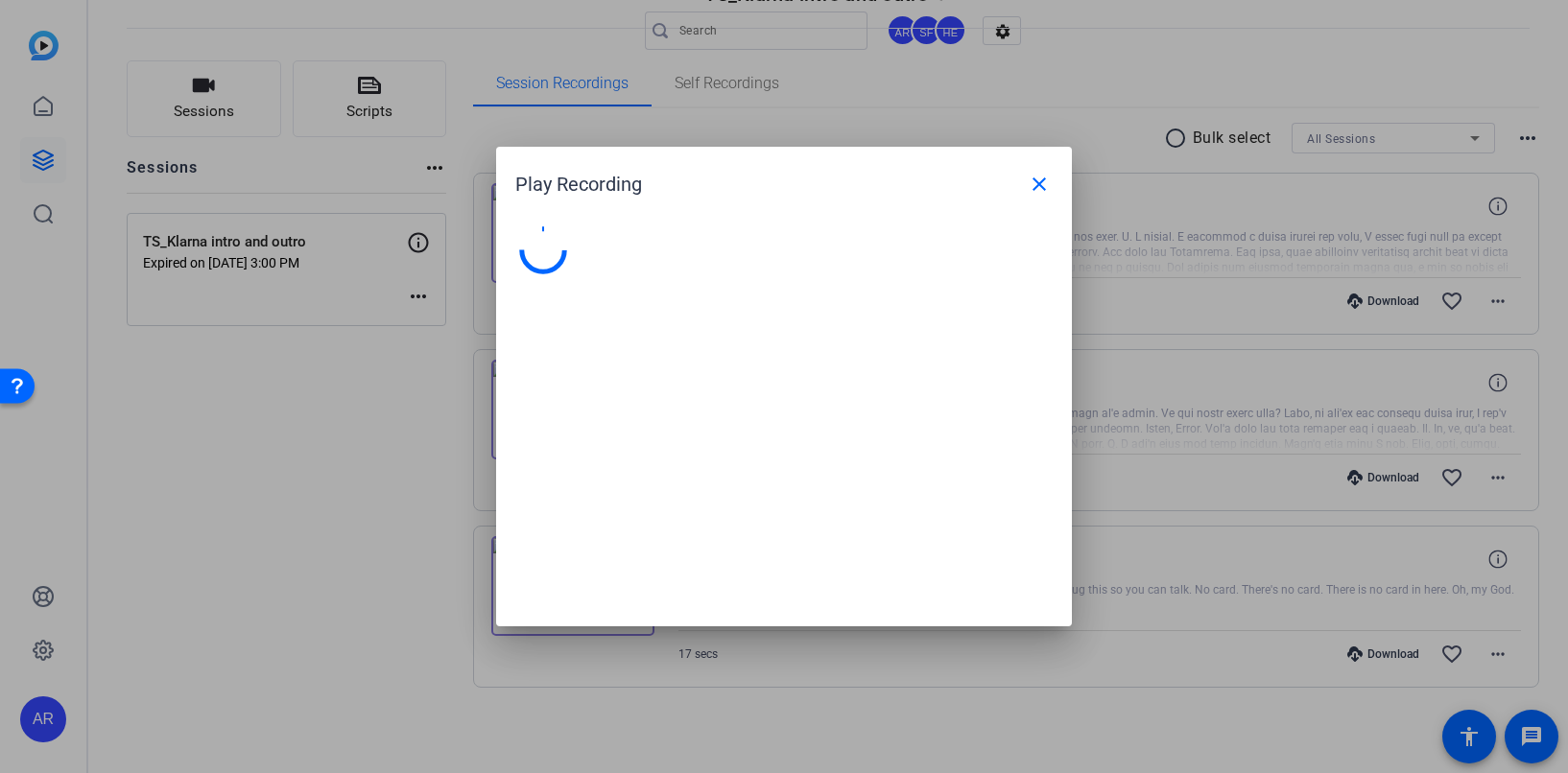
click at [625, 568] on div at bounding box center [784, 416] width 576 height 419
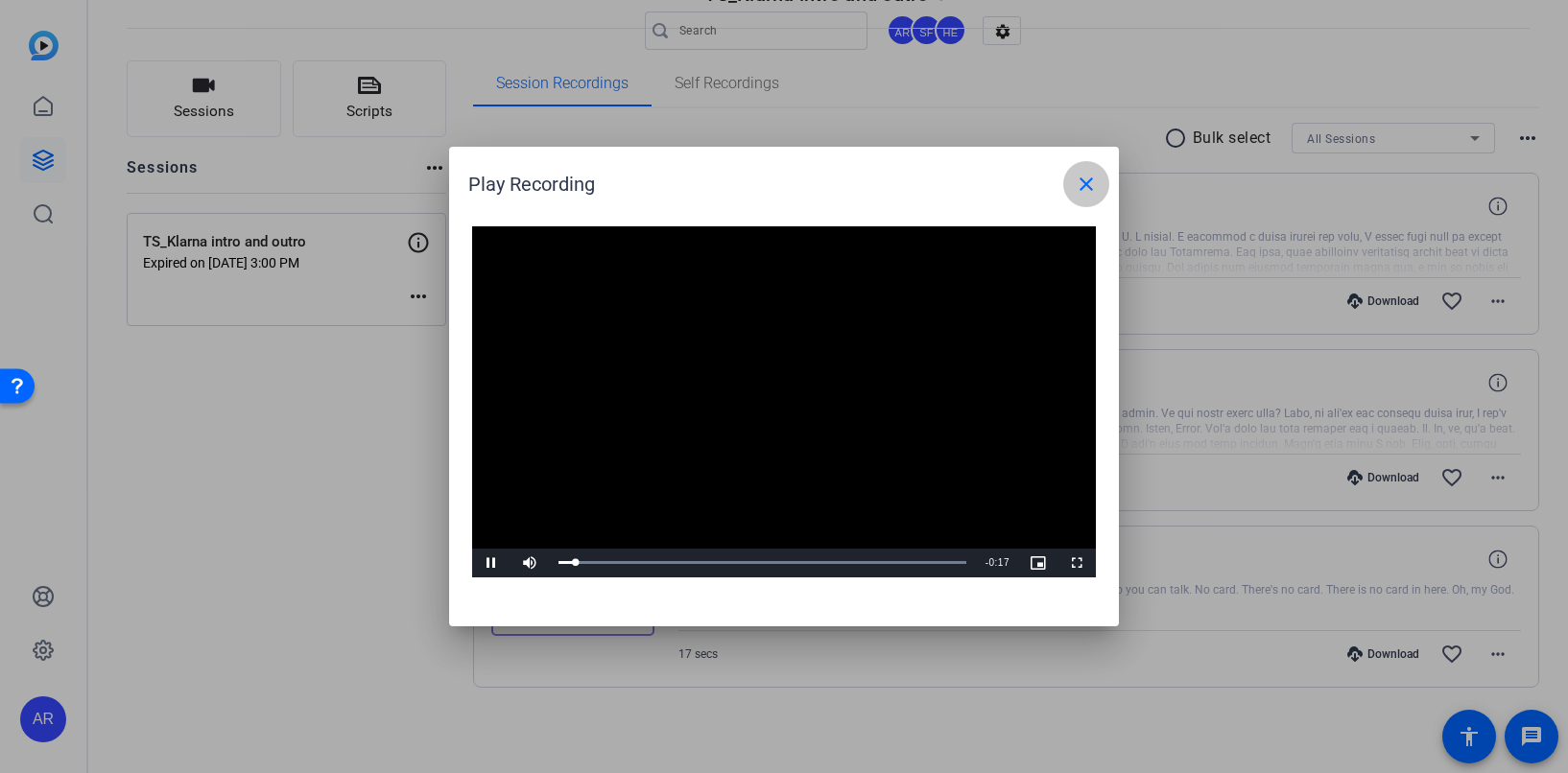
click at [1086, 185] on mat-icon "close" at bounding box center [1086, 183] width 23 height 23
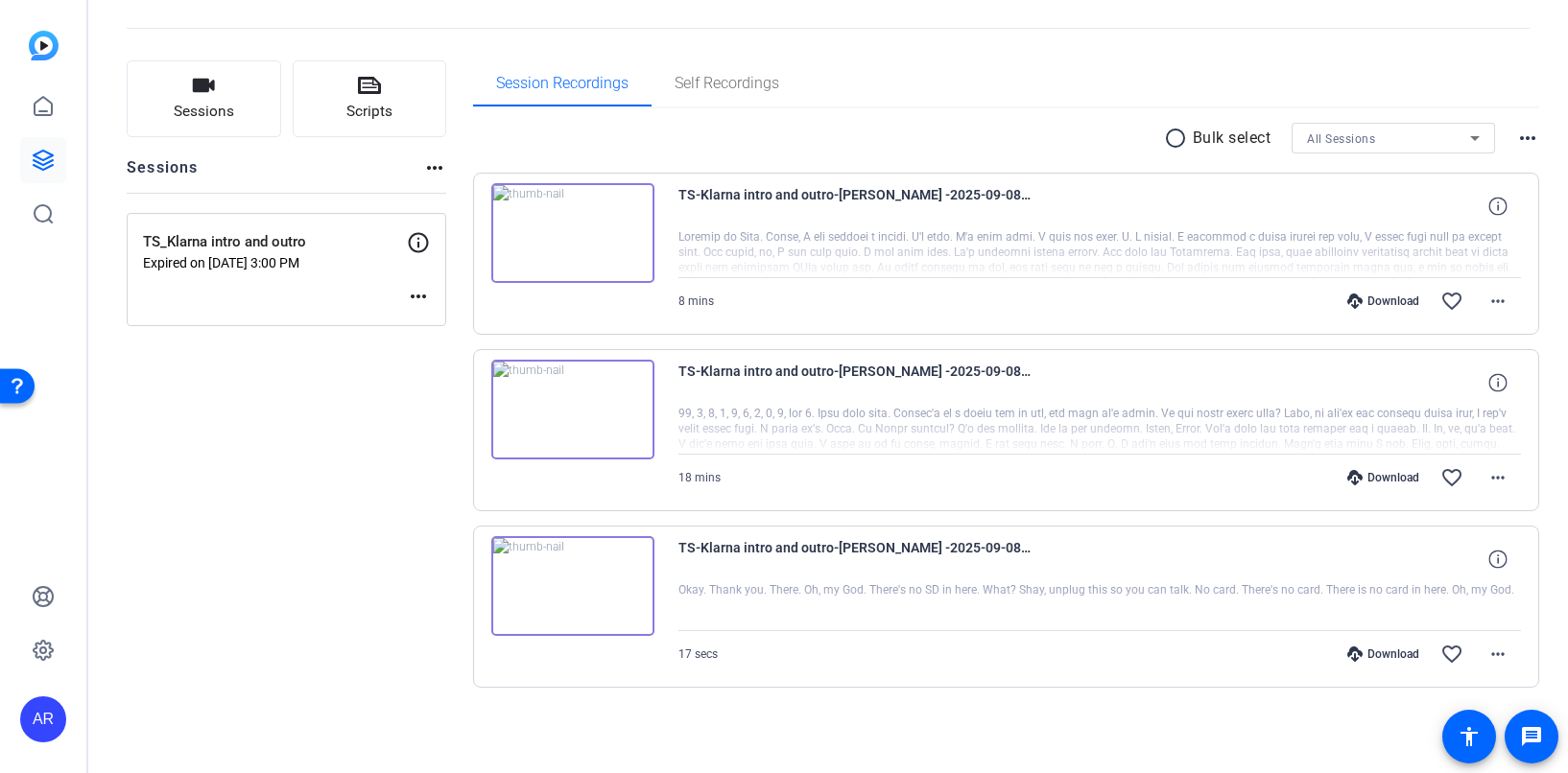
click at [610, 585] on img at bounding box center [573, 586] width 163 height 100
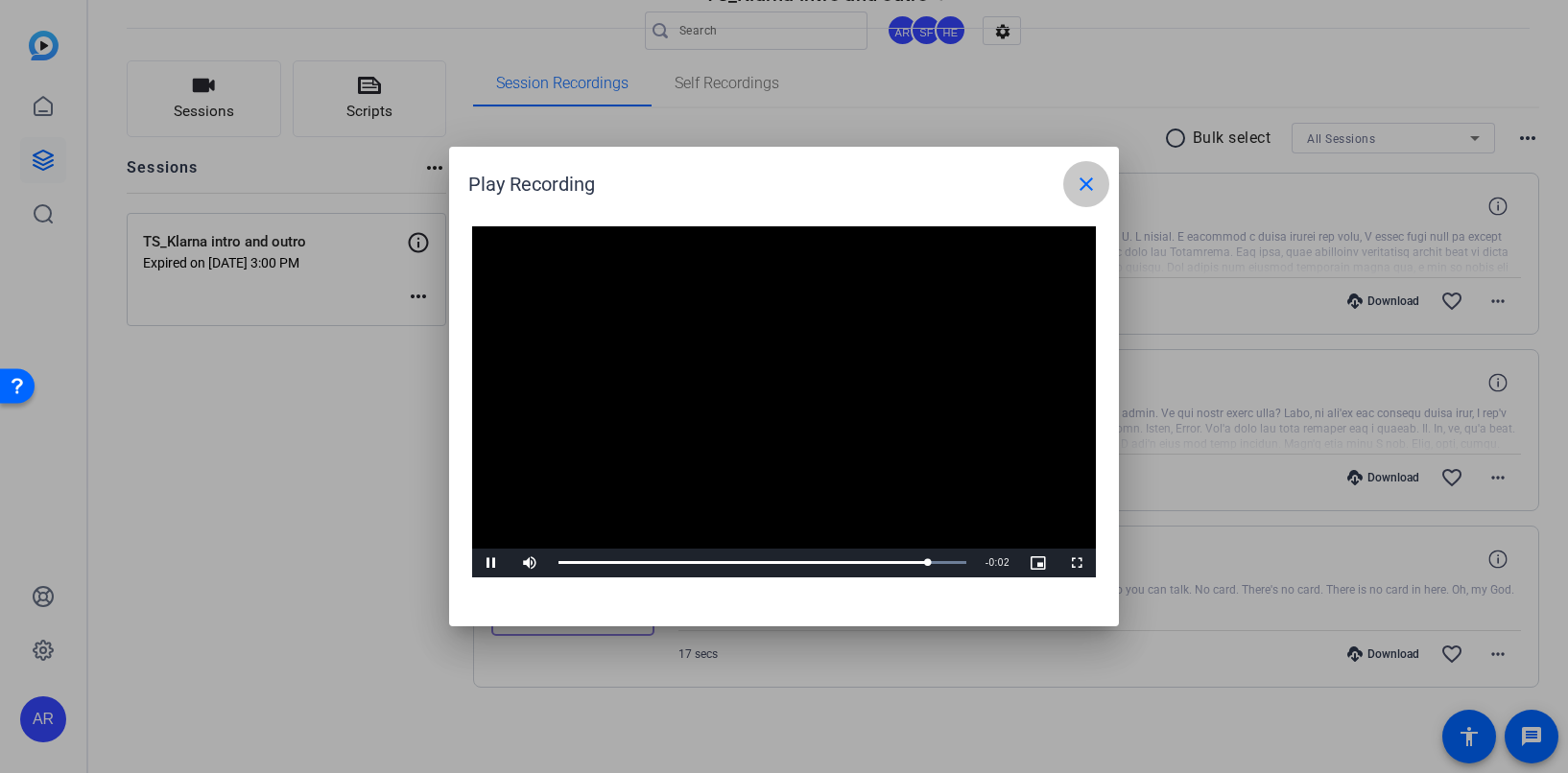
click at [1077, 181] on mat-icon "close" at bounding box center [1086, 183] width 23 height 23
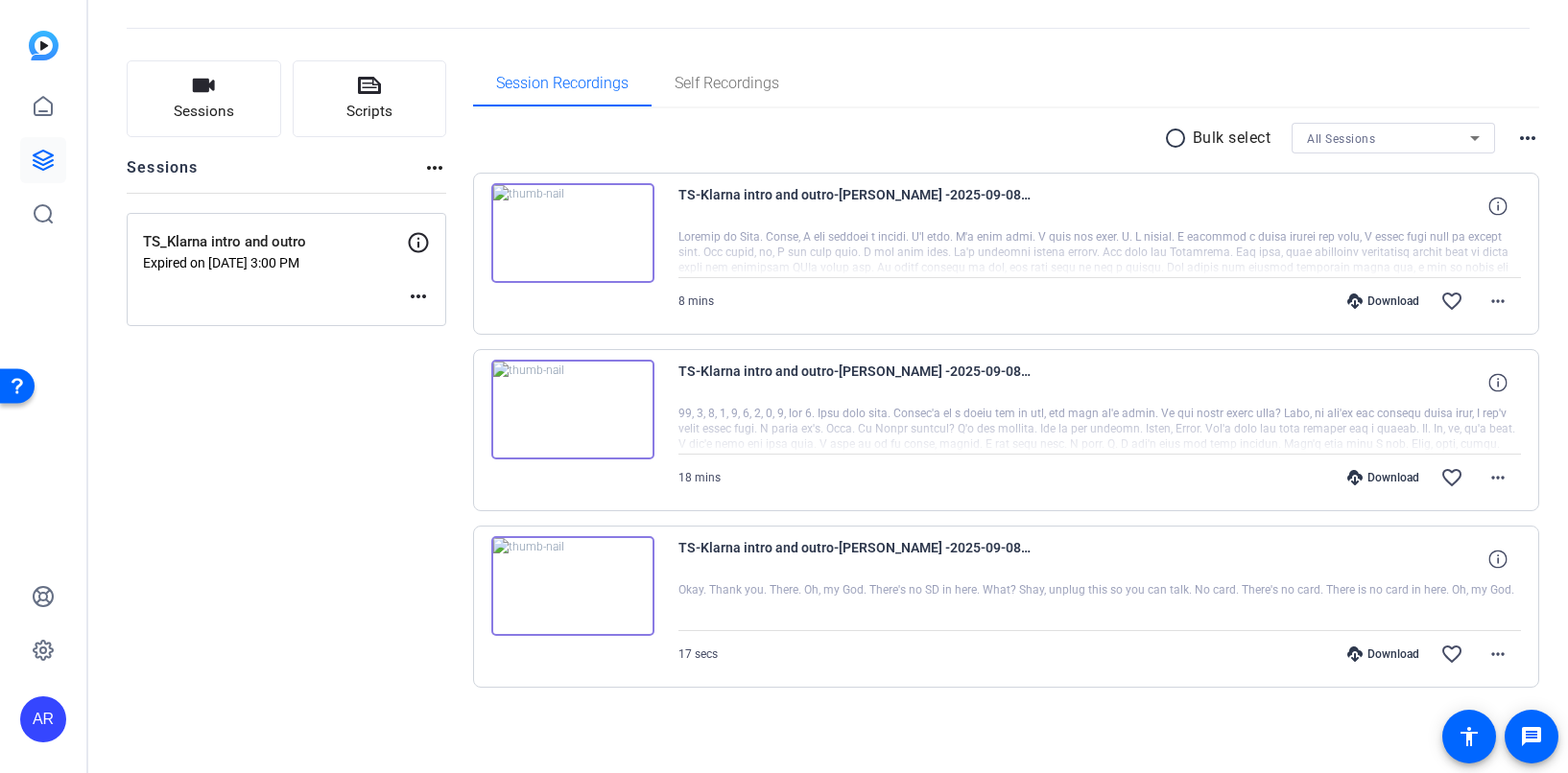
click at [1370, 654] on div "Download" at bounding box center [1383, 653] width 91 height 15
click at [0, 0] on mat-sidenav-container "AR TS_Klarna intro and outro edit AR SF HE settings Sessions Scripts Sessions m…" at bounding box center [784, 386] width 1568 height 773
click at [637, 402] on img at bounding box center [573, 409] width 163 height 100
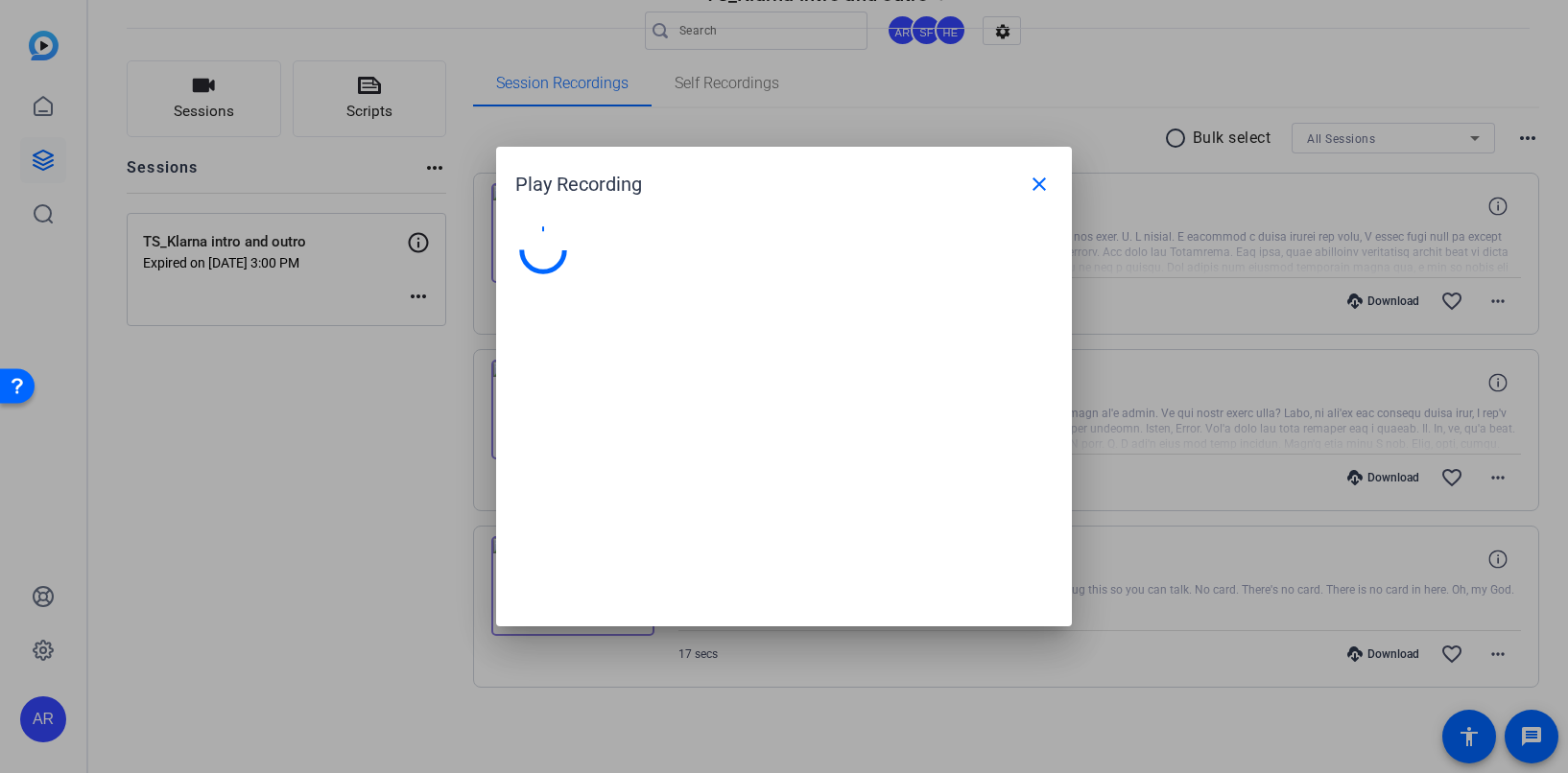
click at [637, 402] on div at bounding box center [784, 416] width 576 height 419
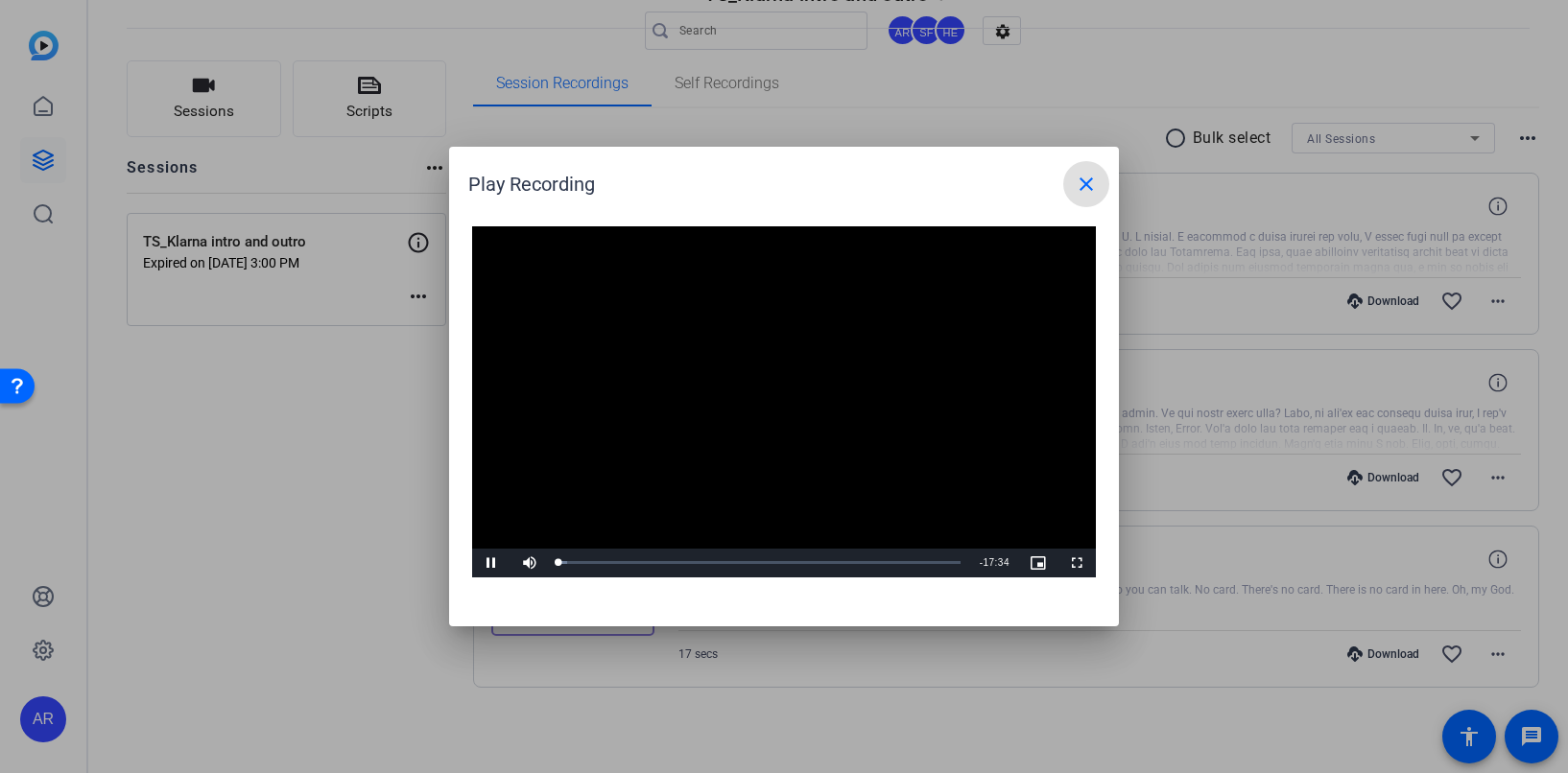
click at [780, 377] on video "Video Player" at bounding box center [784, 401] width 624 height 351
click at [1071, 563] on span "Video Player" at bounding box center [1076, 563] width 39 height 0
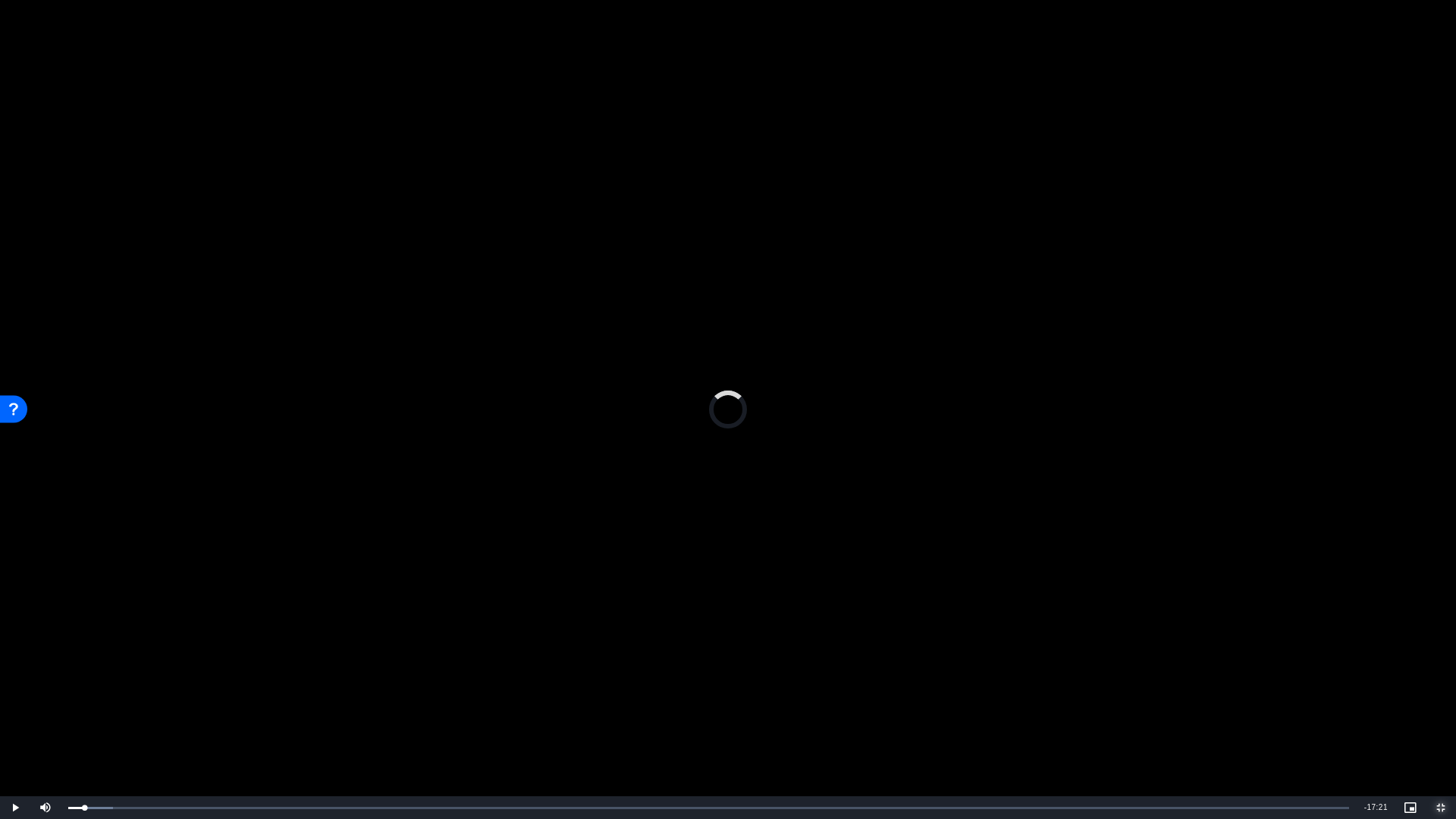
drag, startPoint x: 85, startPoint y: 804, endPoint x: 31, endPoint y: 818, distance: 55.8
click at [33, 610] on div "Play Mute Current Time 0:13 / Duration 17:34 Loaded : 3.50% 00:13 00:13 Stream …" at bounding box center [728, 807] width 1456 height 23
click at [13, 610] on span "Video Player" at bounding box center [15, 808] width 31 height 0
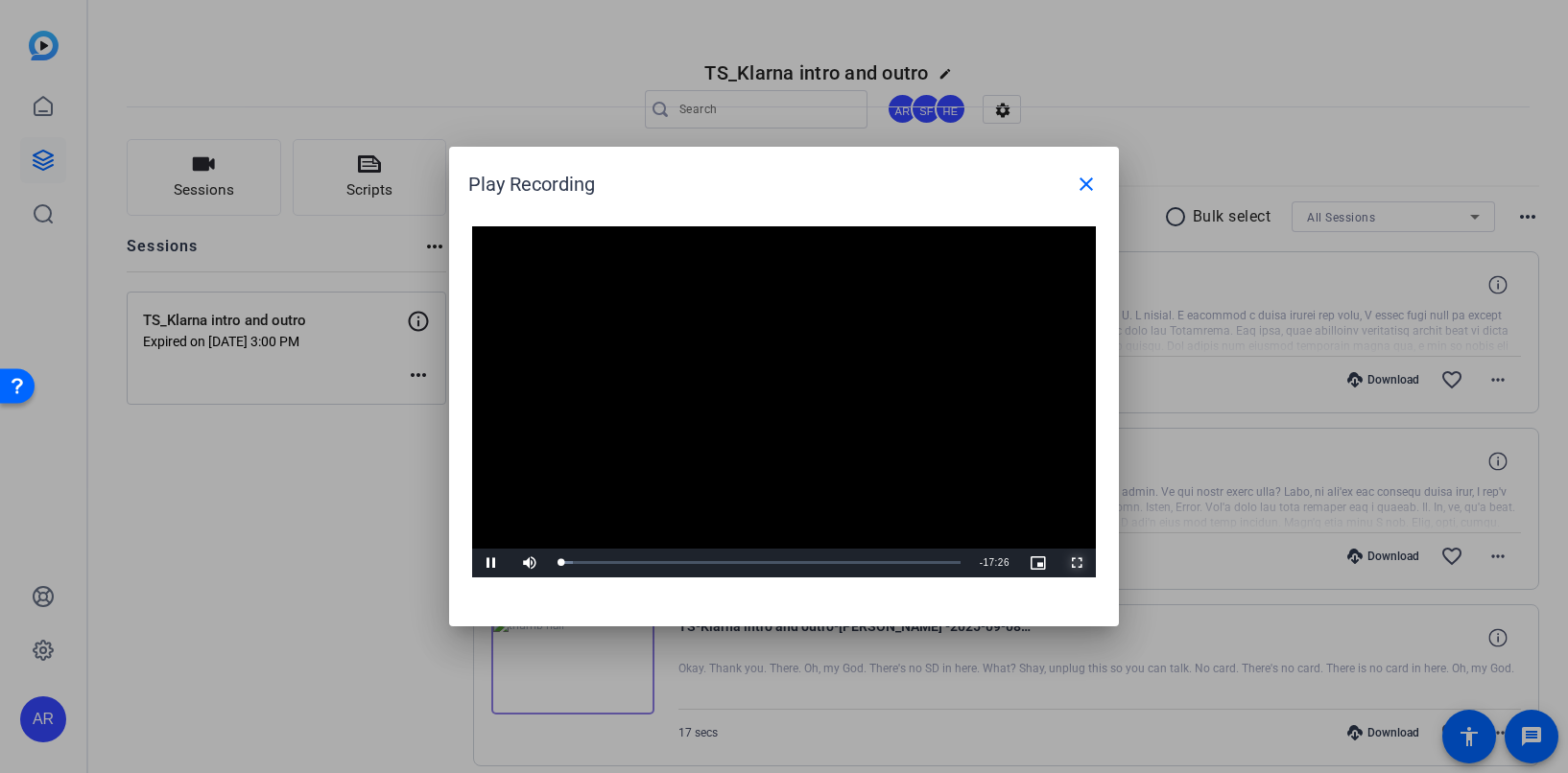
click at [1078, 563] on span "Video Player" at bounding box center [1076, 563] width 39 height 0
click at [852, 337] on video "Video Player" at bounding box center [784, 401] width 624 height 351
click at [1157, 2] on div at bounding box center [784, 386] width 1568 height 773
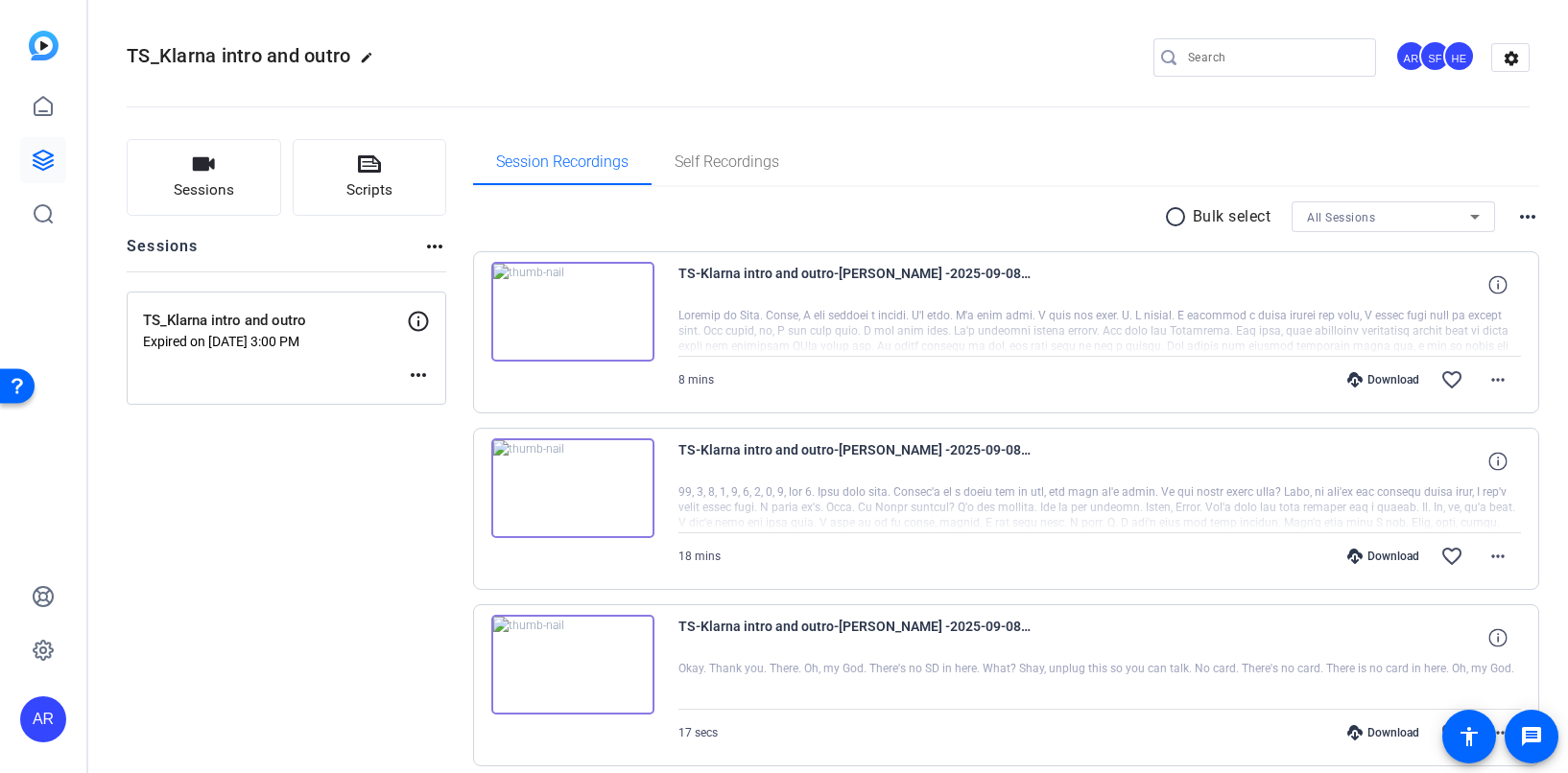
click at [586, 684] on img at bounding box center [573, 664] width 163 height 100
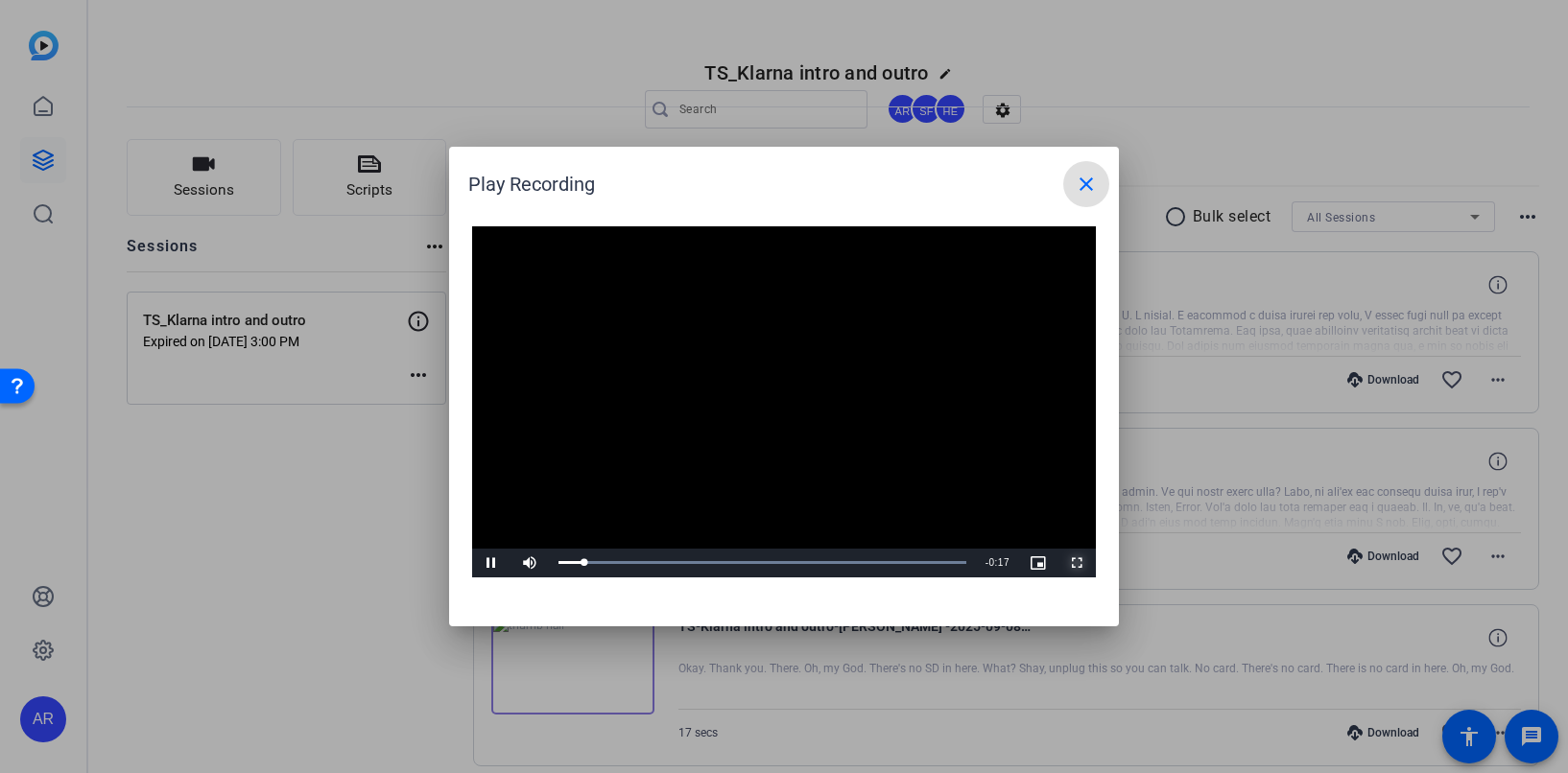
click at [1076, 563] on span "Video Player" at bounding box center [1076, 563] width 39 height 0
click at [1090, 191] on mat-icon "close" at bounding box center [1086, 183] width 23 height 23
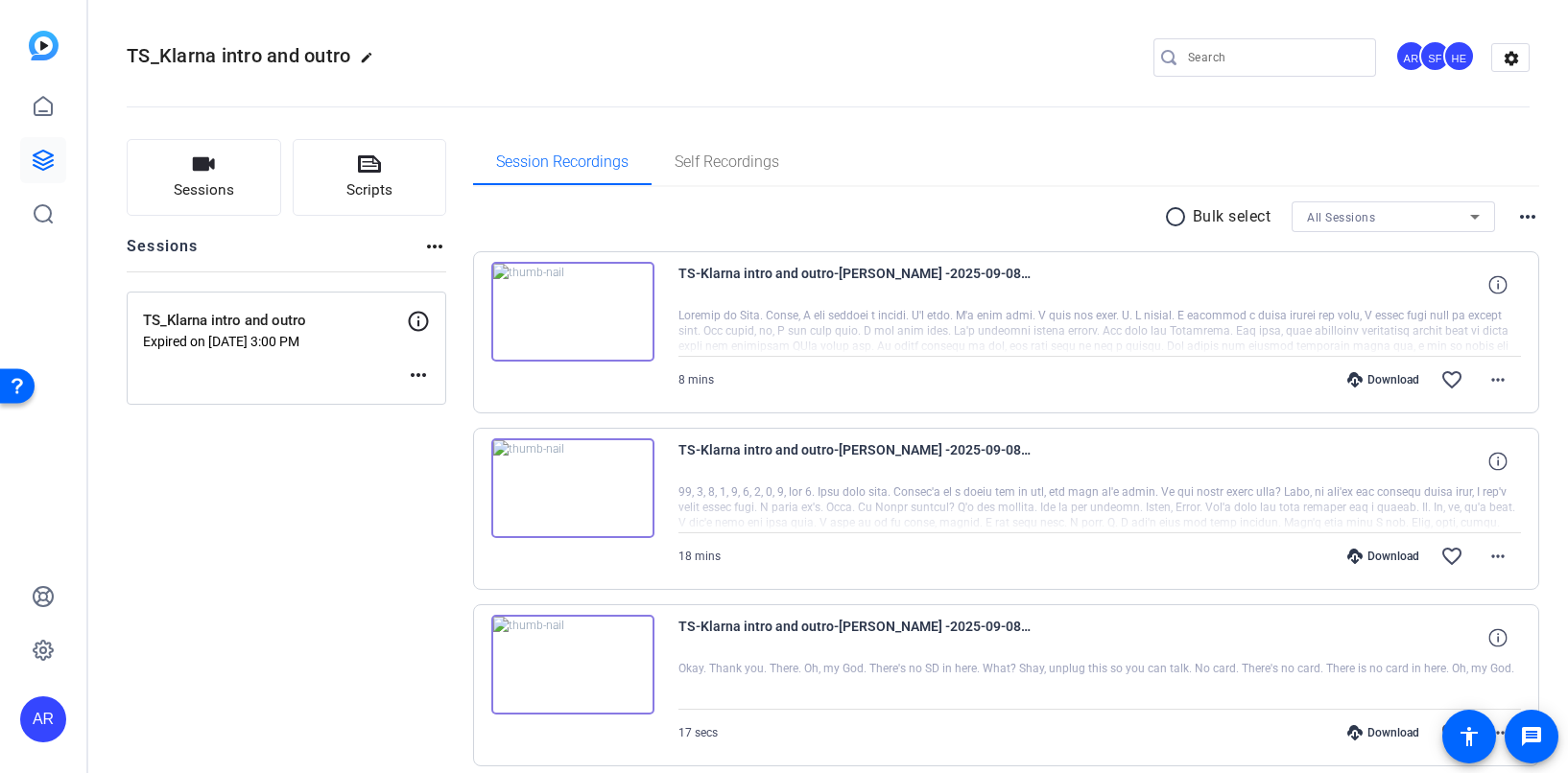
scroll to position [46, 0]
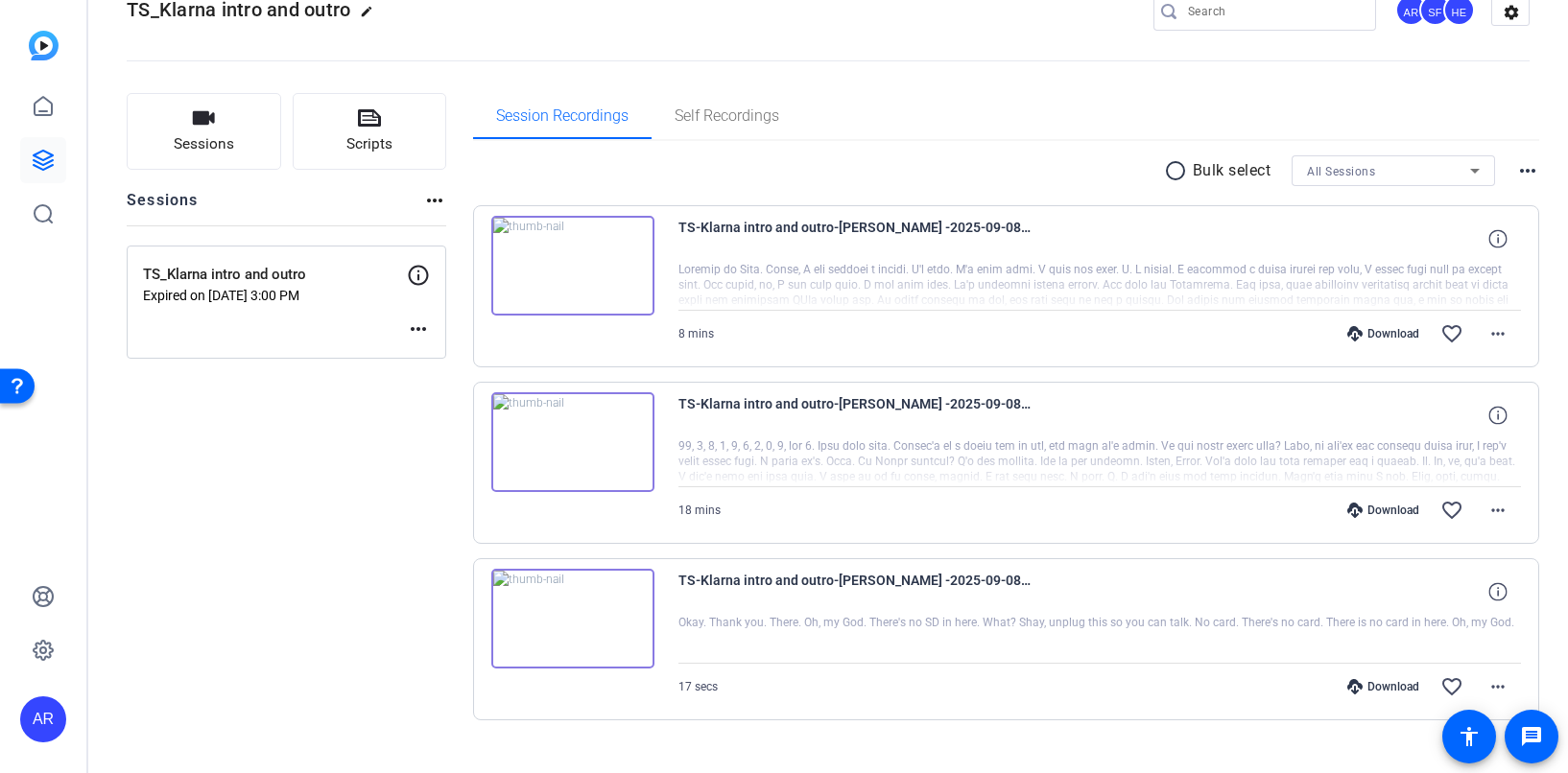
click at [416, 331] on mat-icon "more_horiz" at bounding box center [417, 329] width 23 height 23
click at [746, 80] on div at bounding box center [784, 386] width 1568 height 773
click at [735, 109] on span "Self Recordings" at bounding box center [726, 116] width 105 height 15
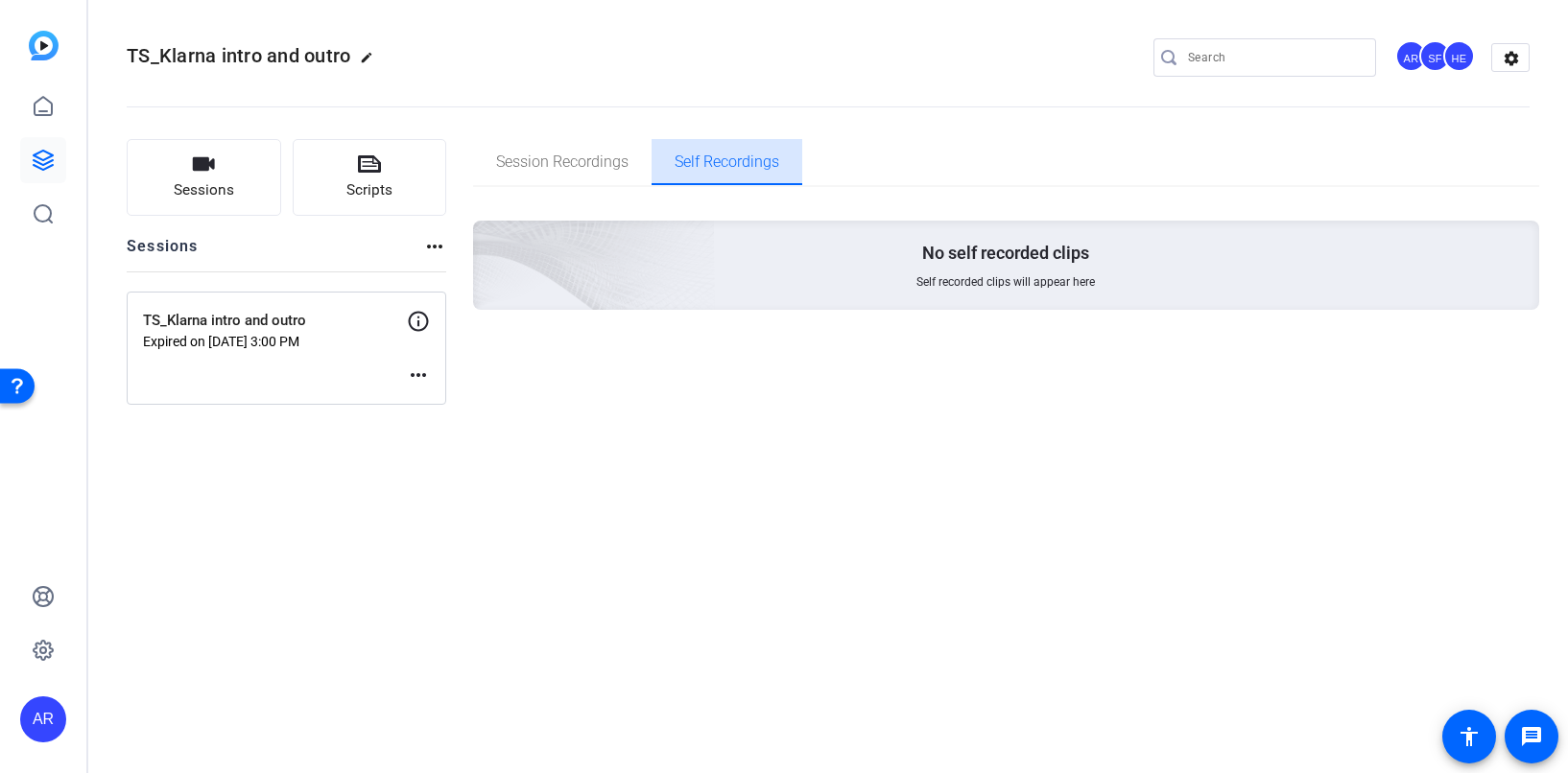
scroll to position [0, 0]
click at [624, 138] on div "Sessions Scripts Sessions more_horiz TS_Klarna intro and outro Expired on Sep 0…" at bounding box center [828, 272] width 1479 height 314
